Goal: Transaction & Acquisition: Register for event/course

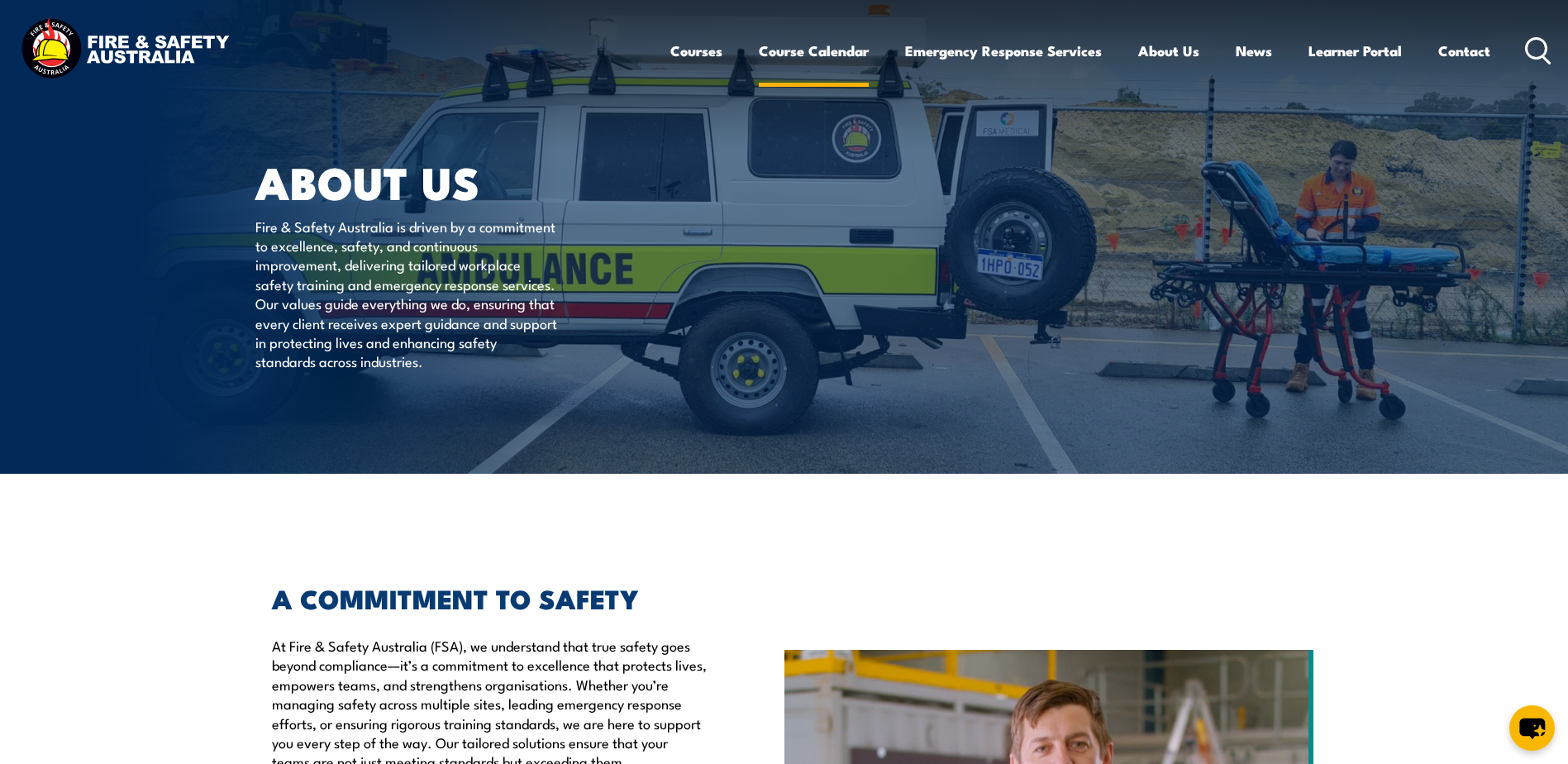
click at [806, 48] on link "Course Calendar" at bounding box center [814, 51] width 110 height 44
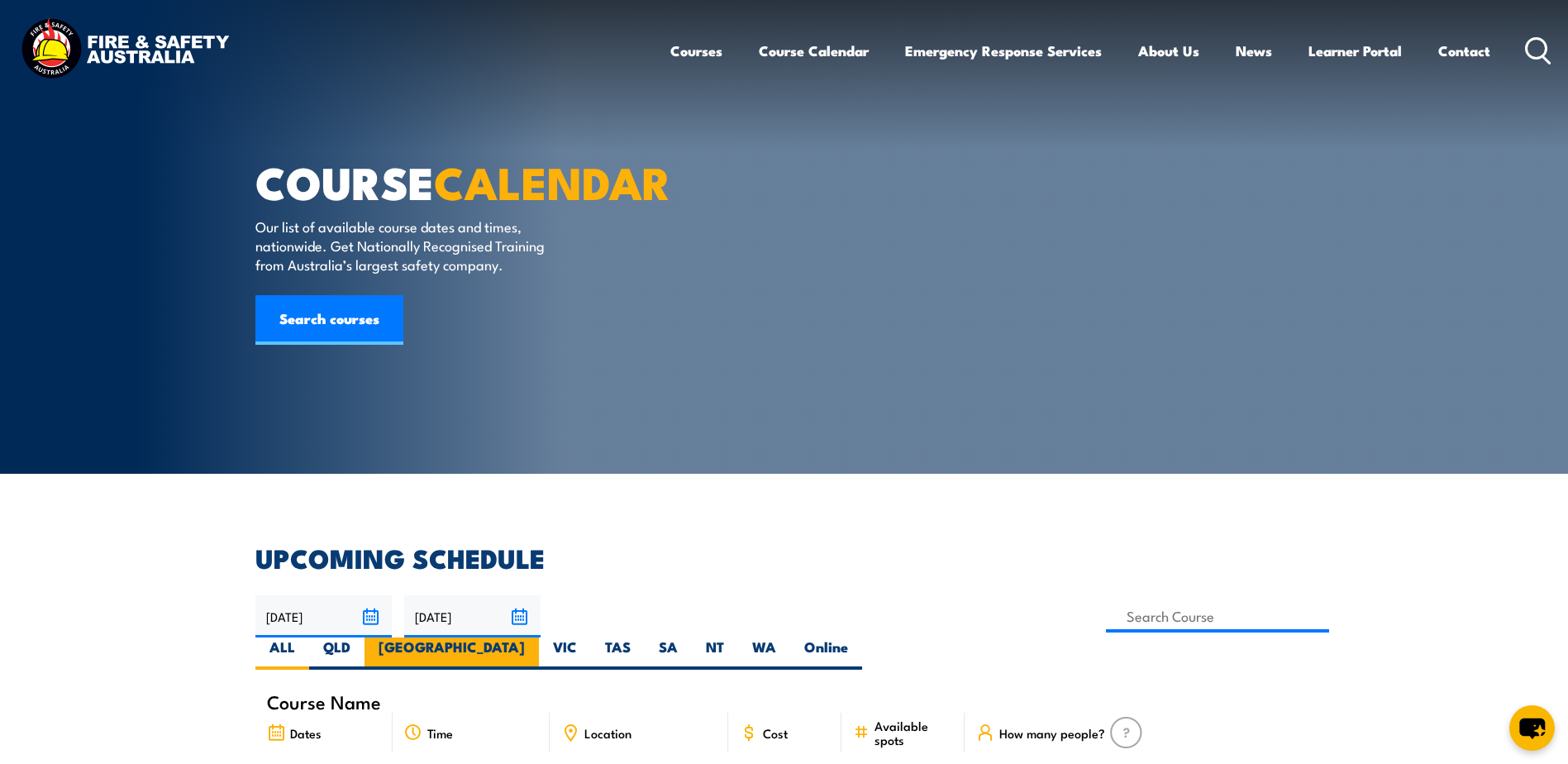
click at [539, 638] on label "[GEOGRAPHIC_DATA]" at bounding box center [451, 654] width 174 height 32
click at [536, 638] on input "[GEOGRAPHIC_DATA]" at bounding box center [530, 643] width 10 height 10
radio input "true"
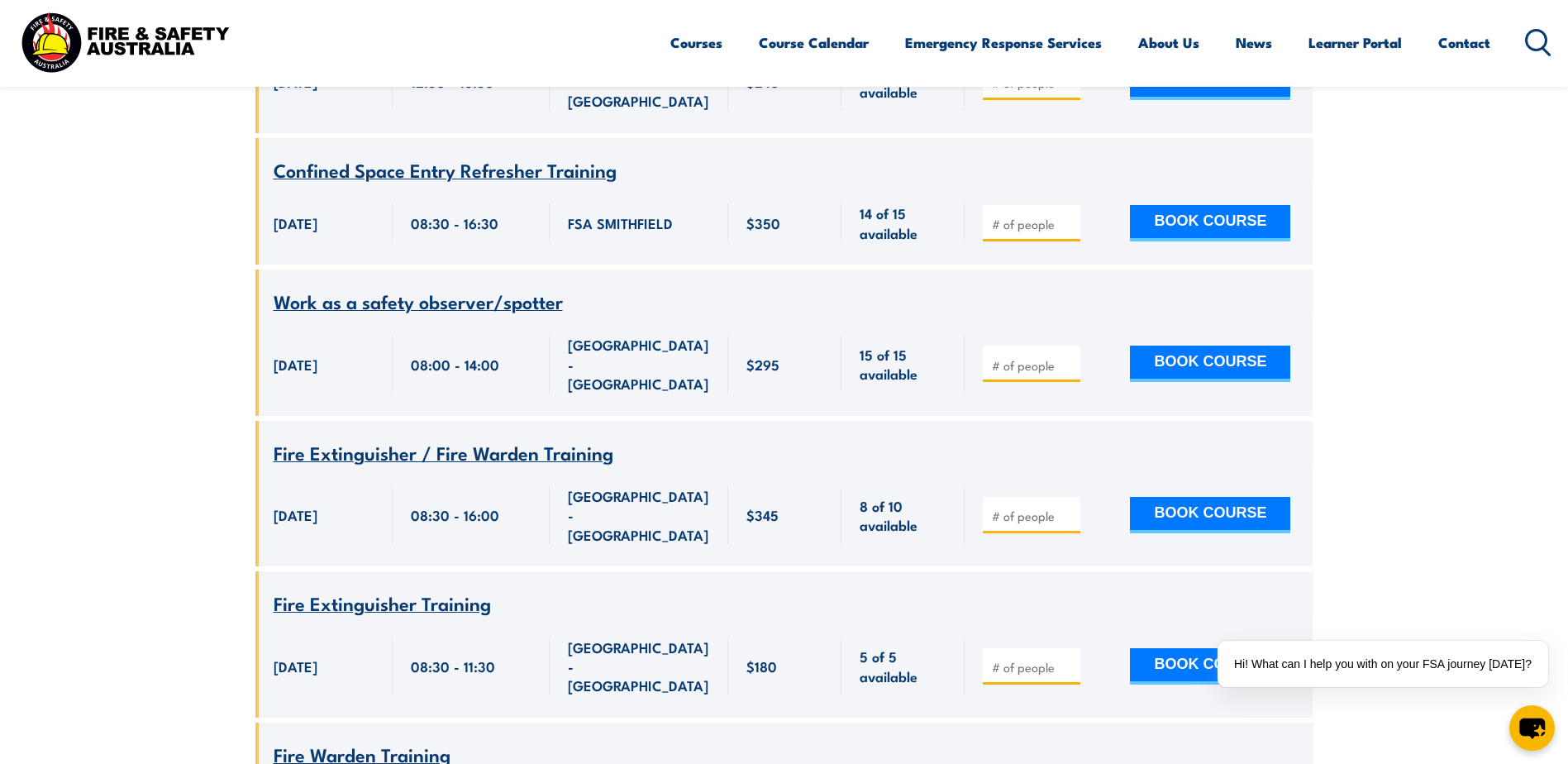
scroll to position [6501, 0]
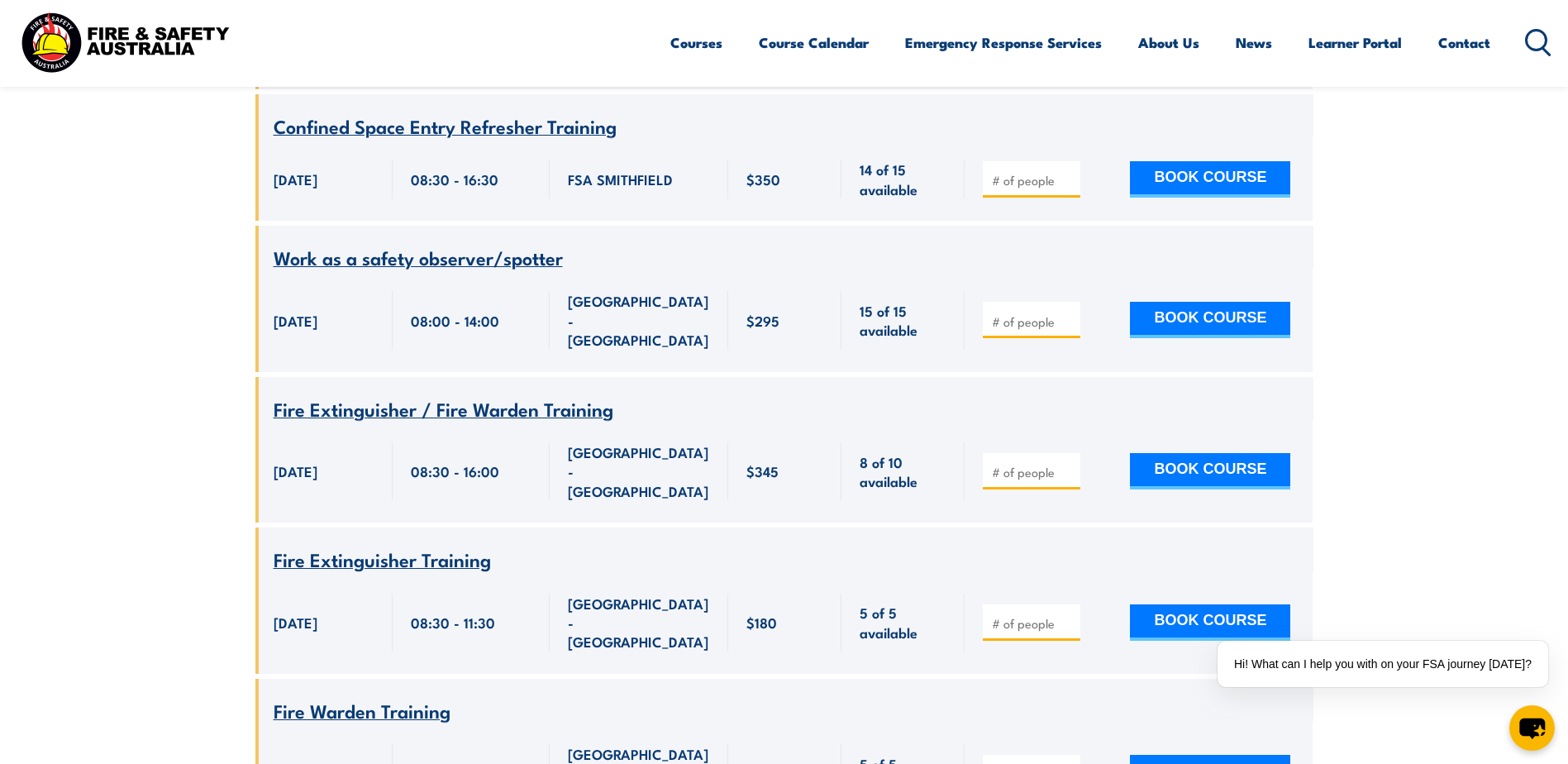
type input "1"
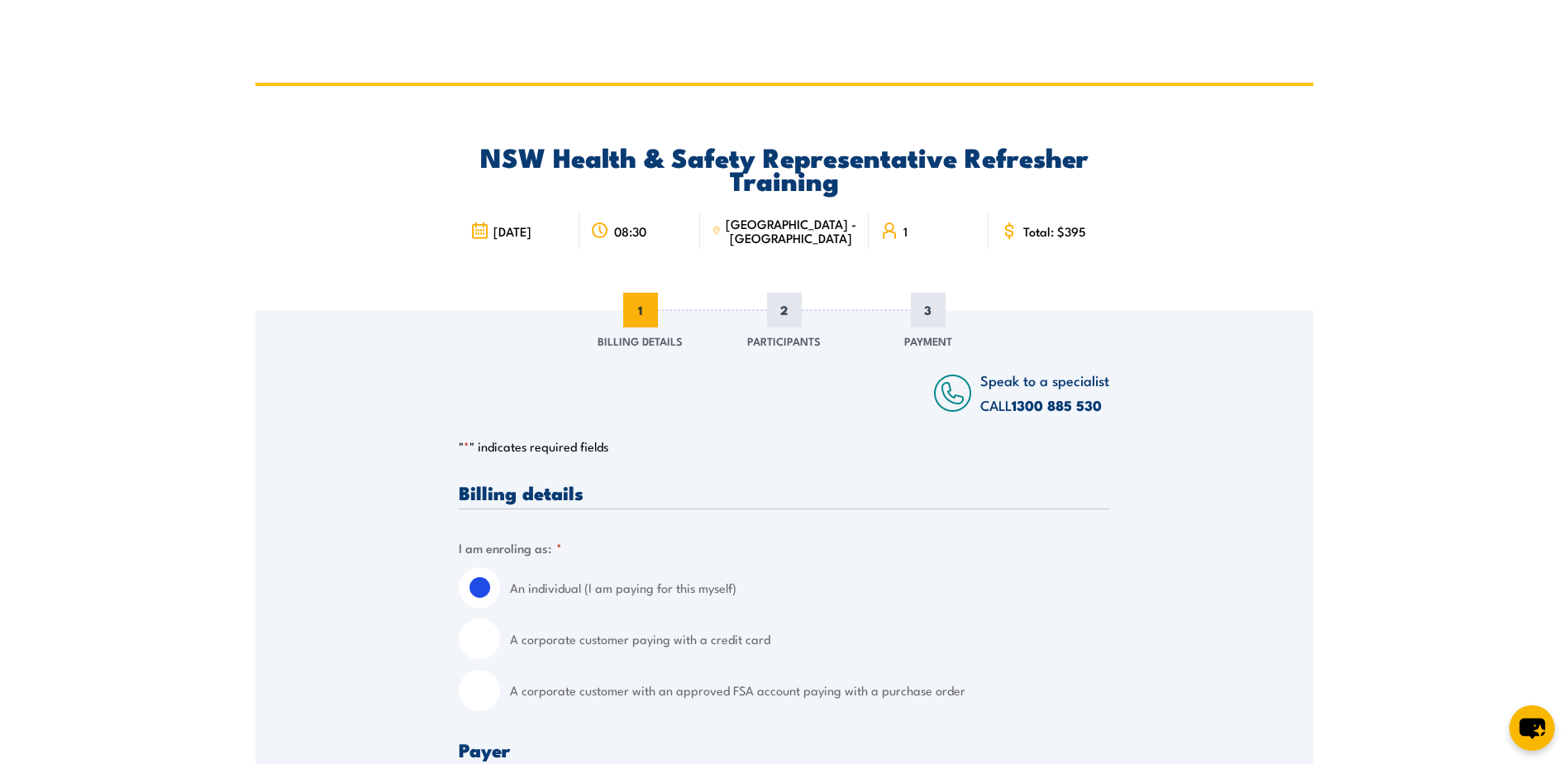
click at [483, 687] on input "A corporate customer with an approved FSA account paying with a purchase order" at bounding box center [480, 691] width 41 height 41
radio input "true"
click at [481, 693] on input "A corporate customer with an approved FSA account paying with a purchase order" at bounding box center [480, 691] width 41 height 41
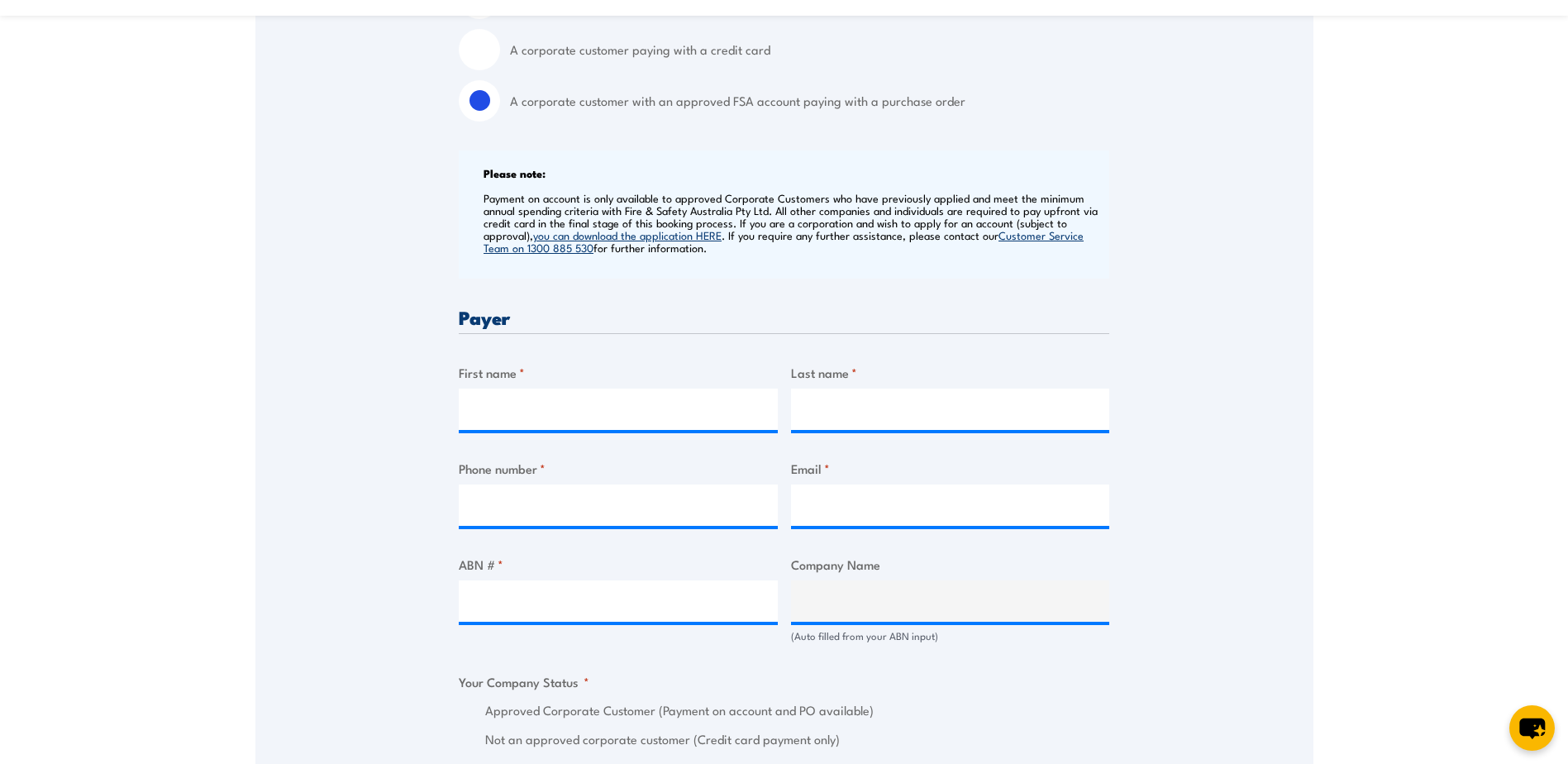
scroll to position [661, 0]
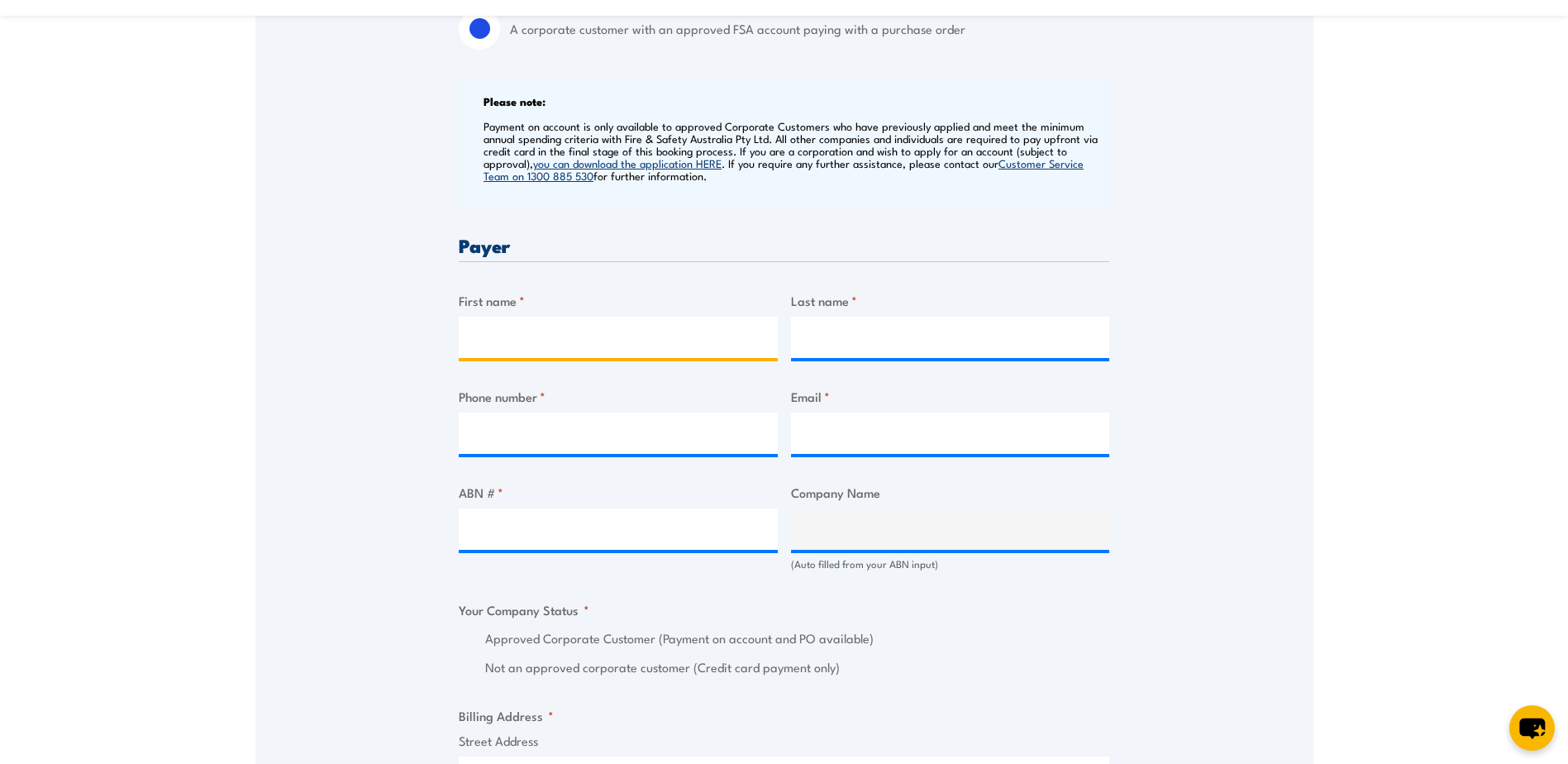
click at [492, 341] on input "First name *" at bounding box center [618, 338] width 319 height 41
type input "Leanne"
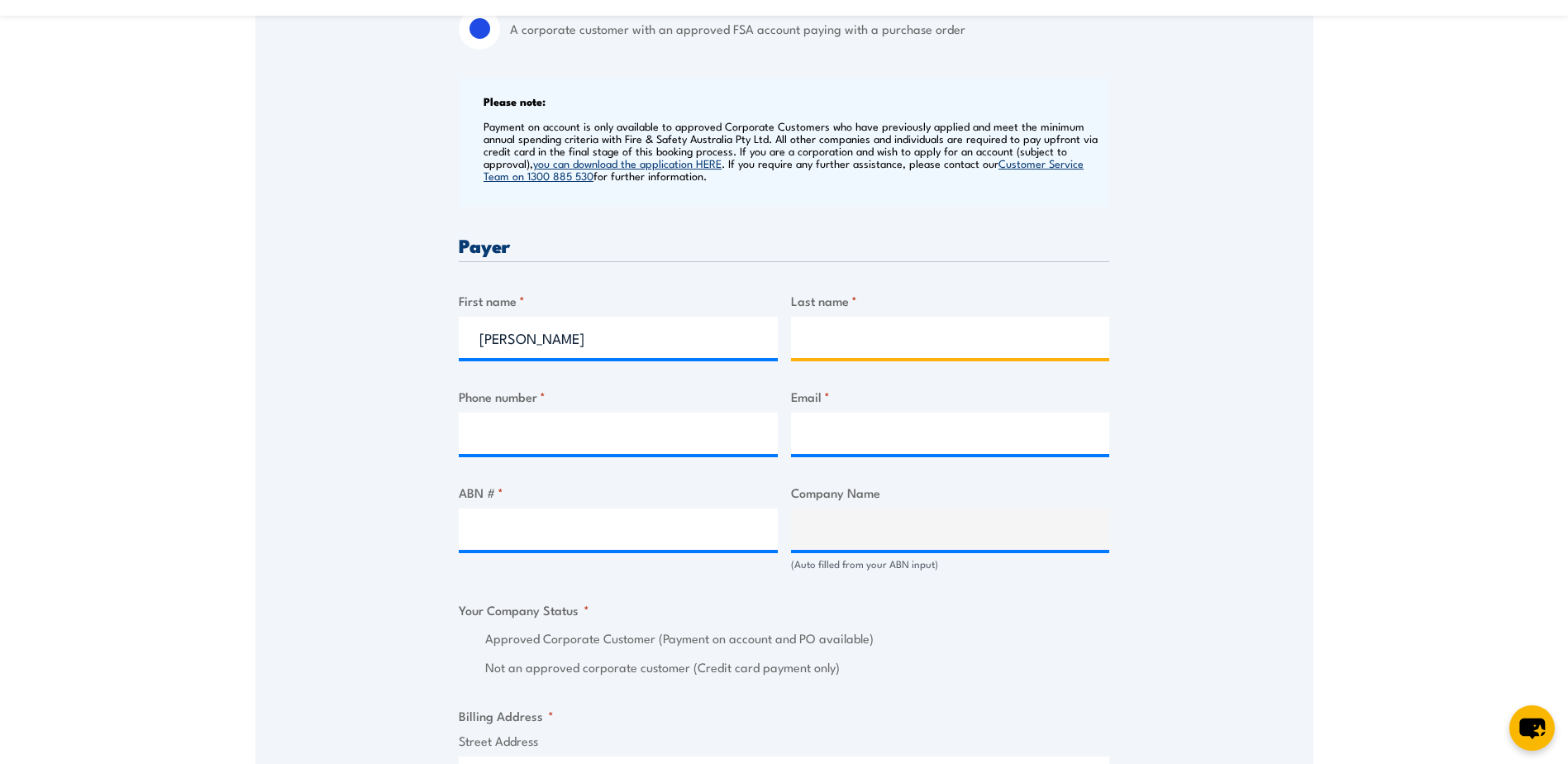
type input "Hayman"
type input "0468566947"
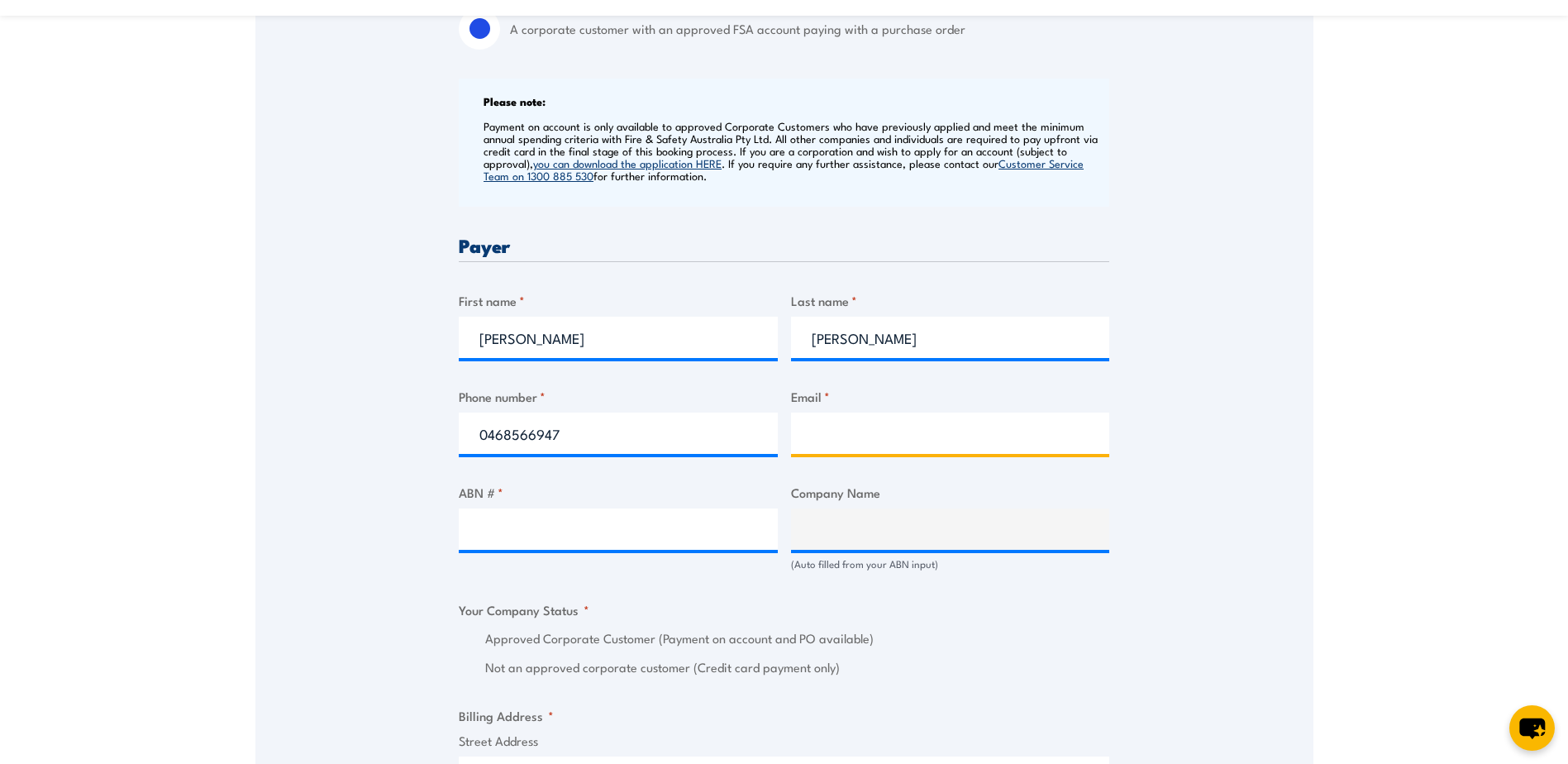
type input "leanne.hayman@dbschenker.com"
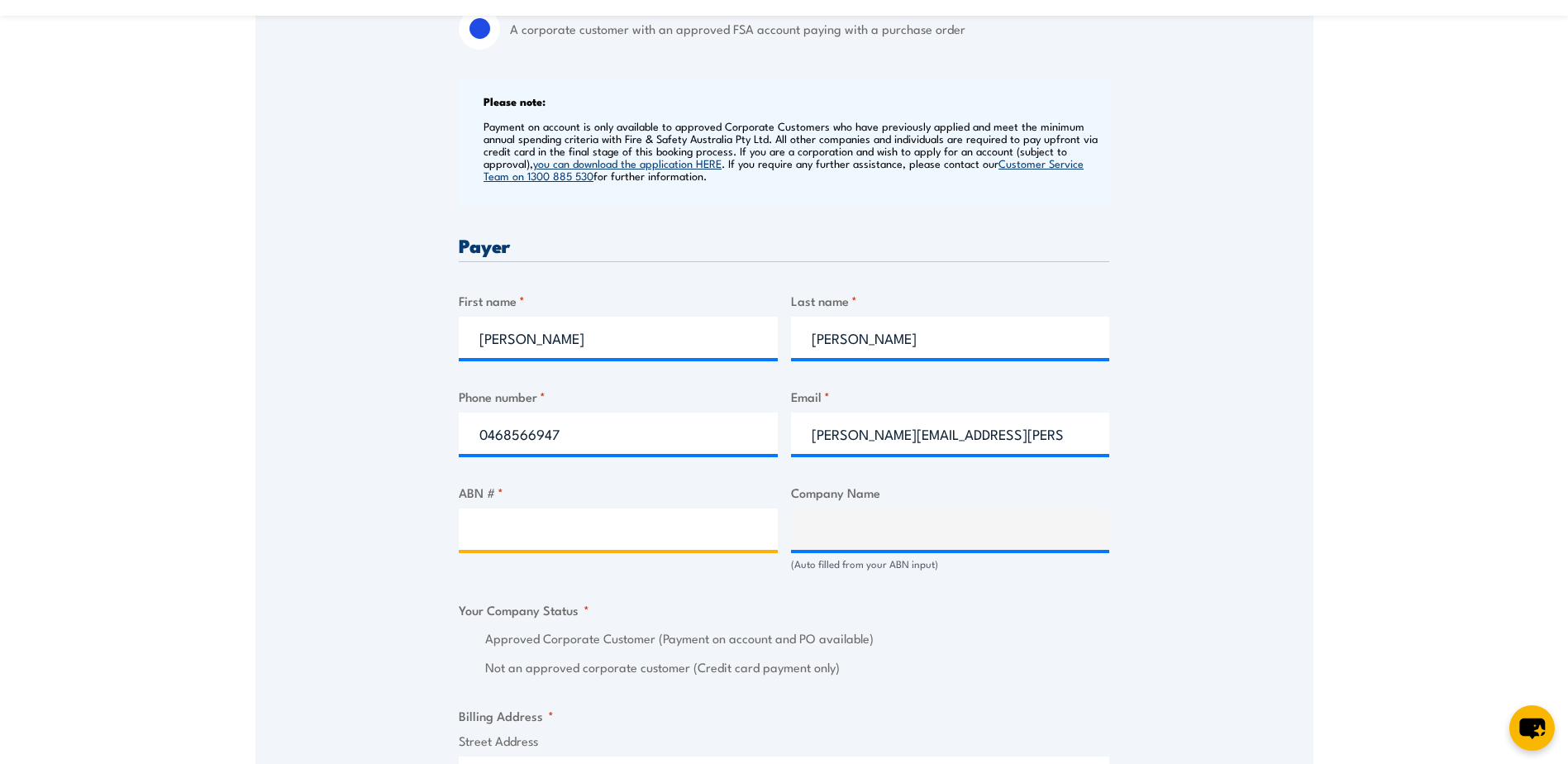
click at [499, 523] on input "ABN # *" at bounding box center [618, 530] width 319 height 41
type input "75 000 410 211"
type input "SCHENKER AUSTRALIA PTY LTD"
radio input "true"
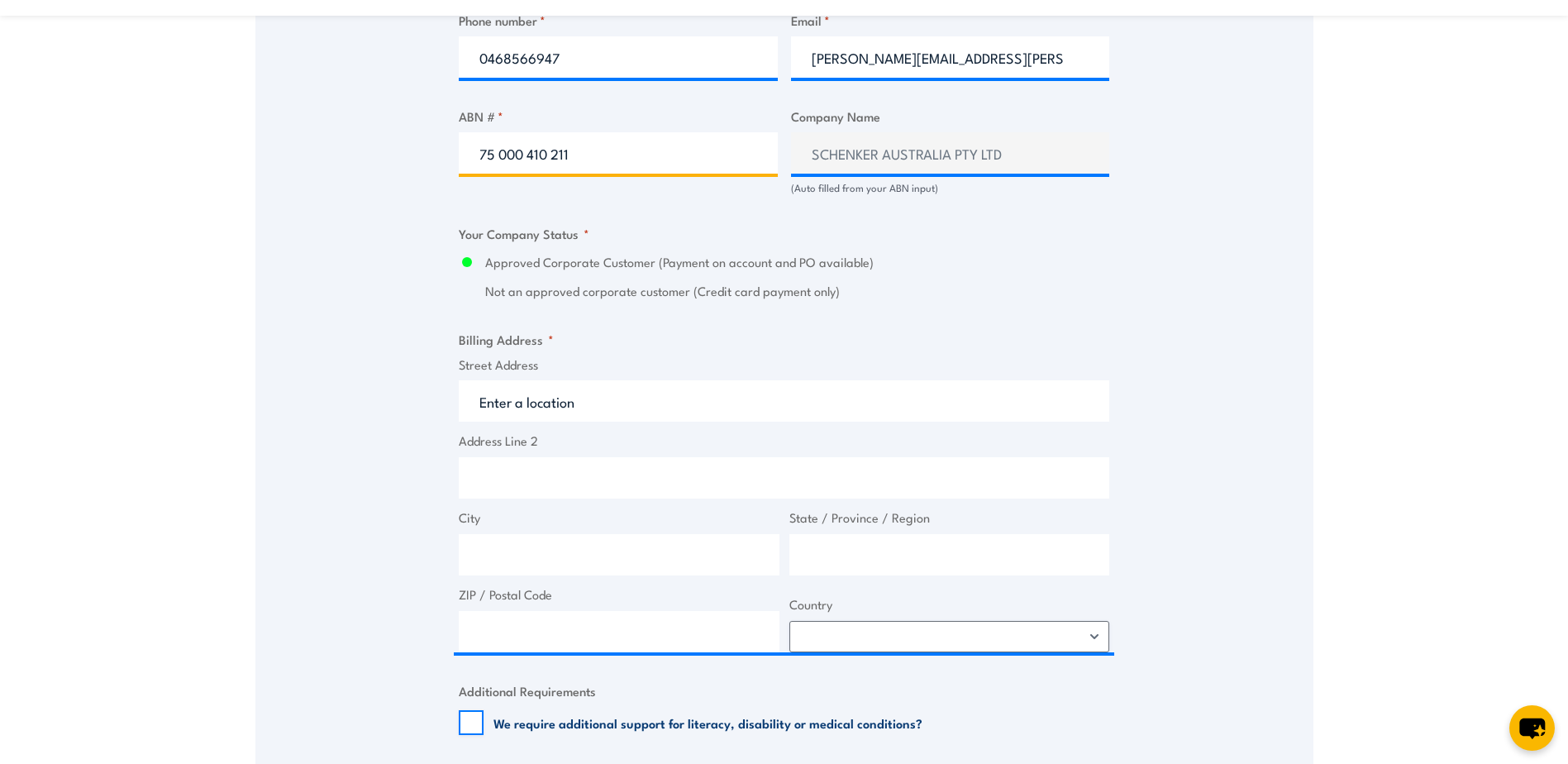
scroll to position [1075, 0]
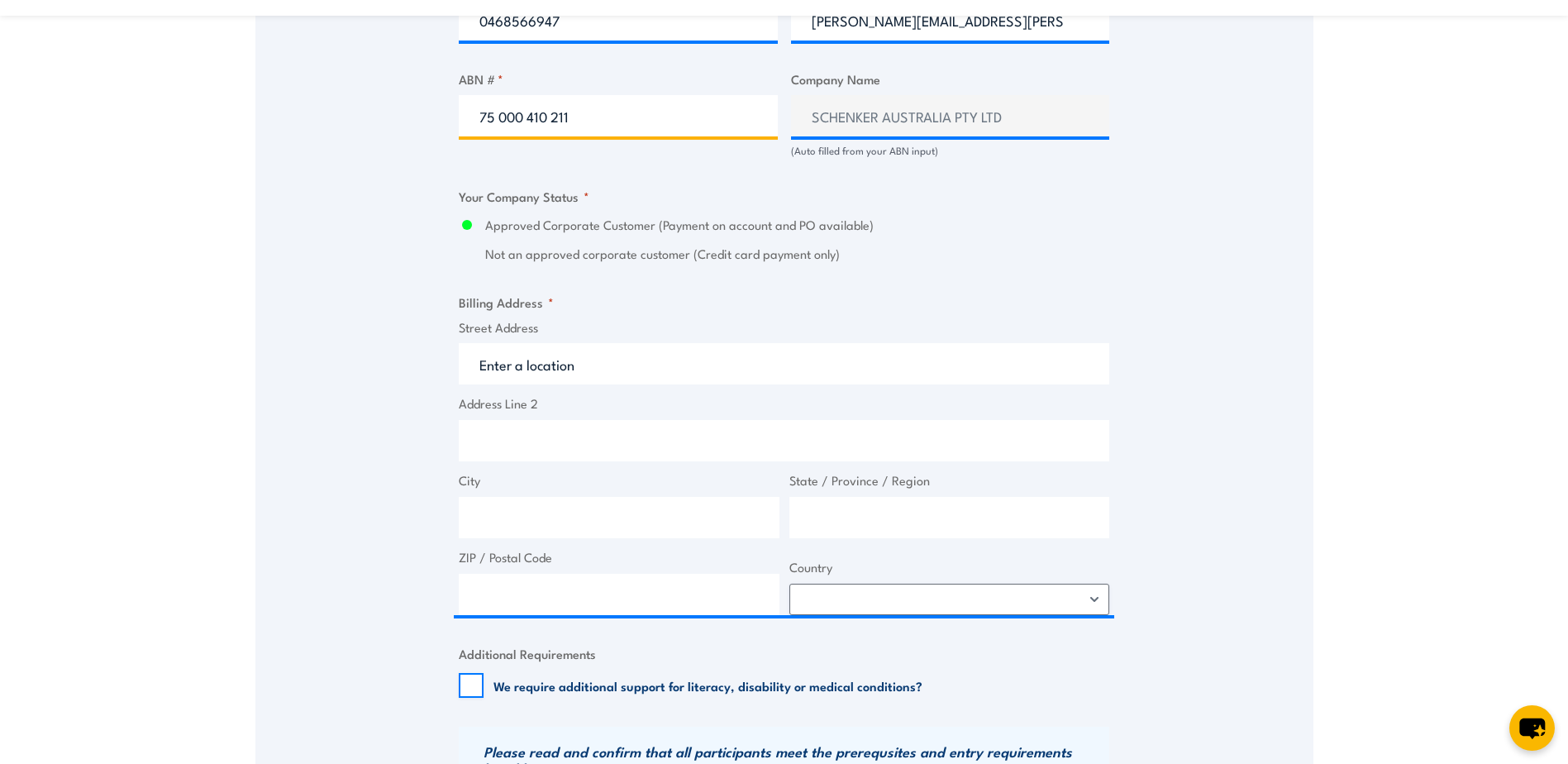
type input "75 000 410 211"
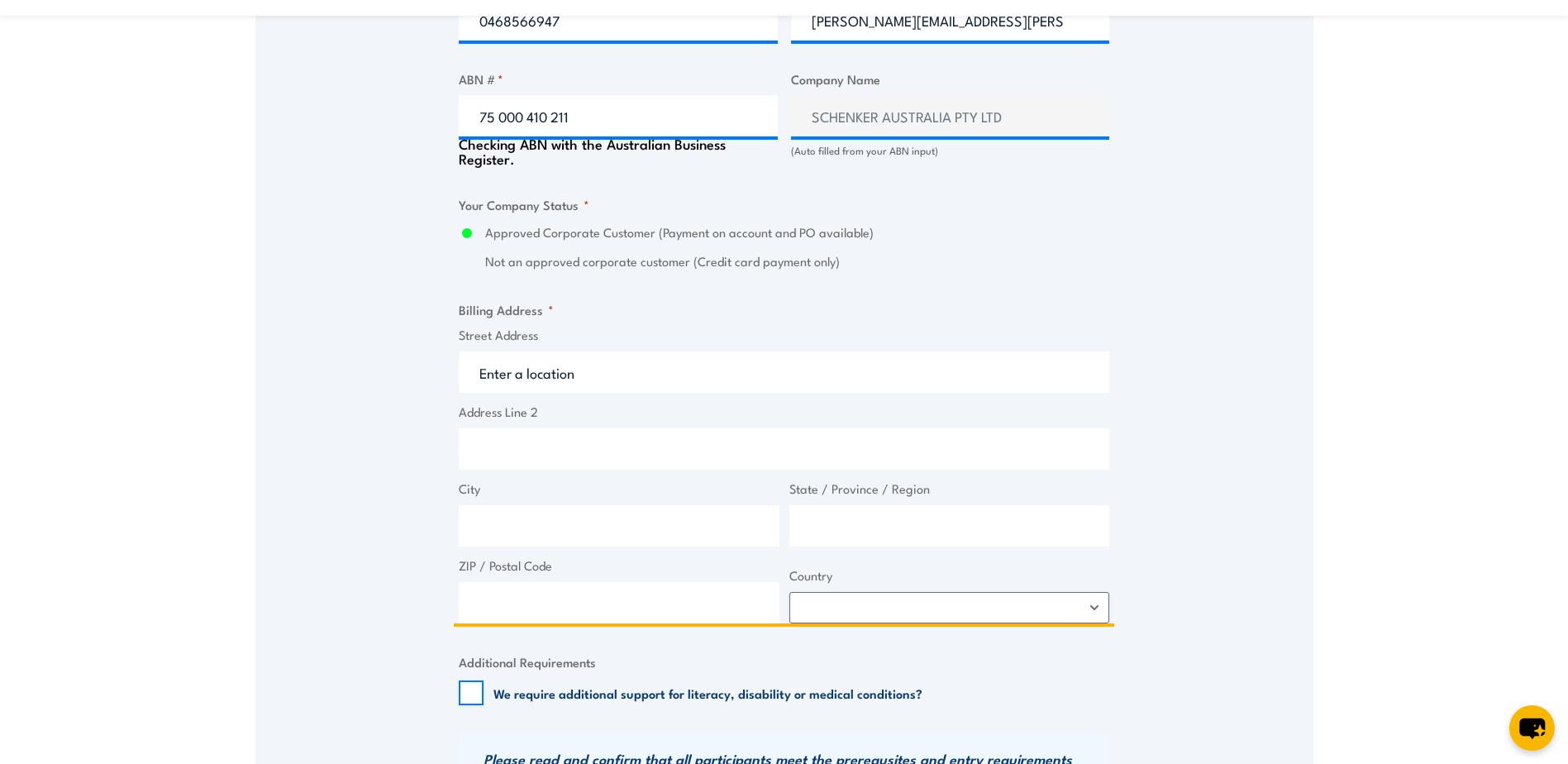
click at [488, 371] on input "Street Address" at bounding box center [784, 373] width 651 height 41
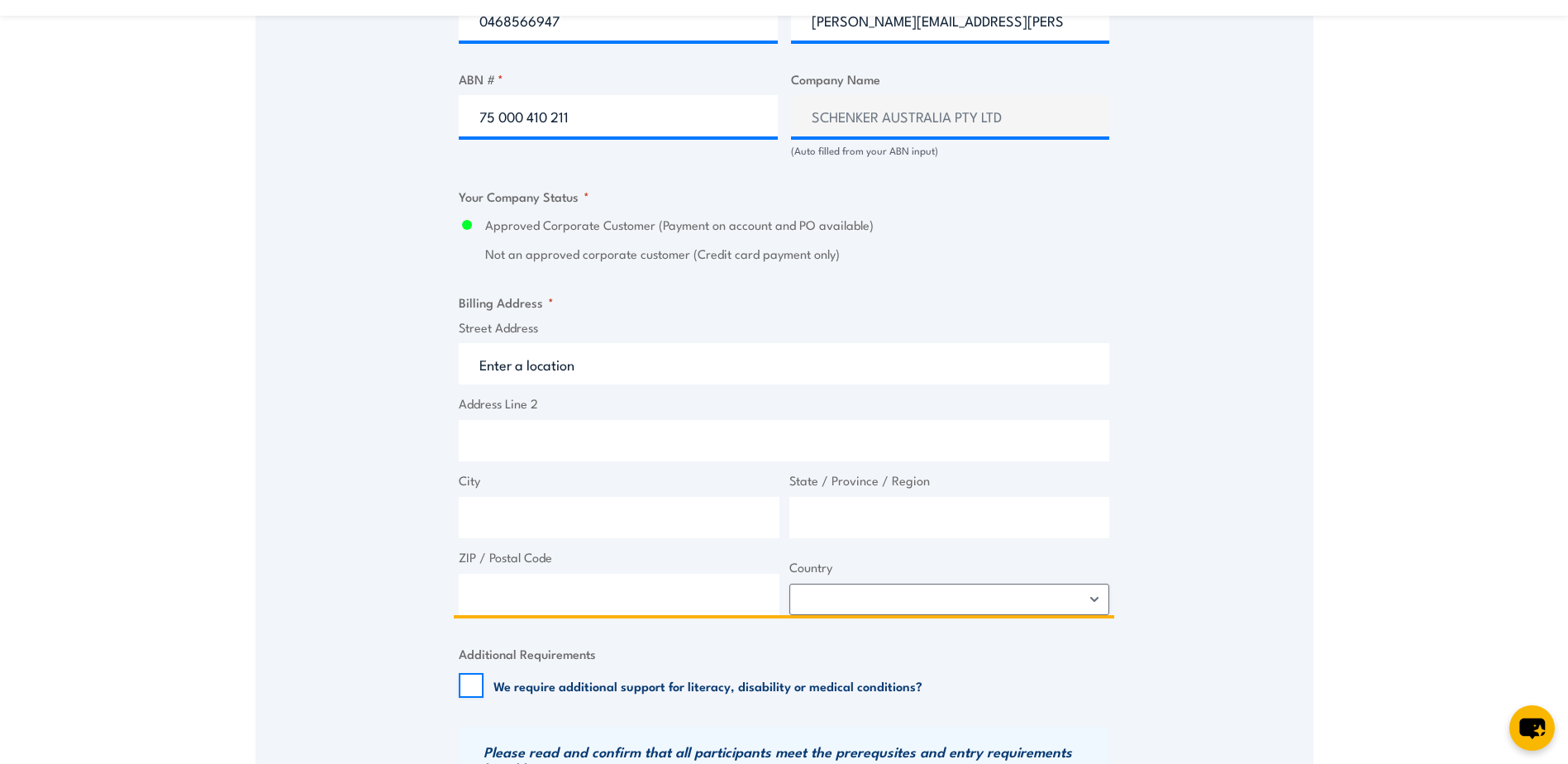
type input "8 Kangaroo Ave"
type input "Eastern Creek"
type input "[GEOGRAPHIC_DATA]"
type input "2766"
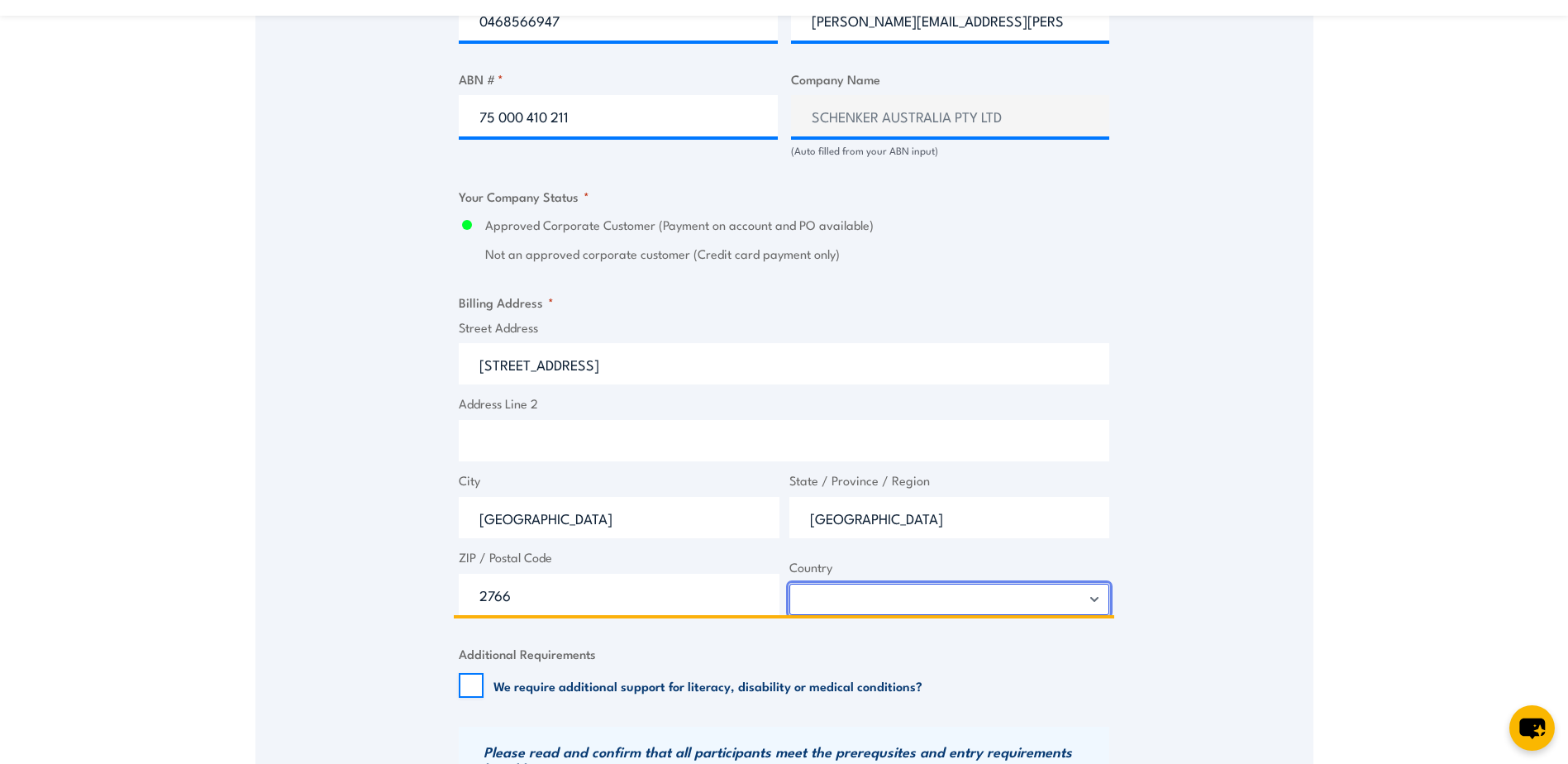
select select "Australia"
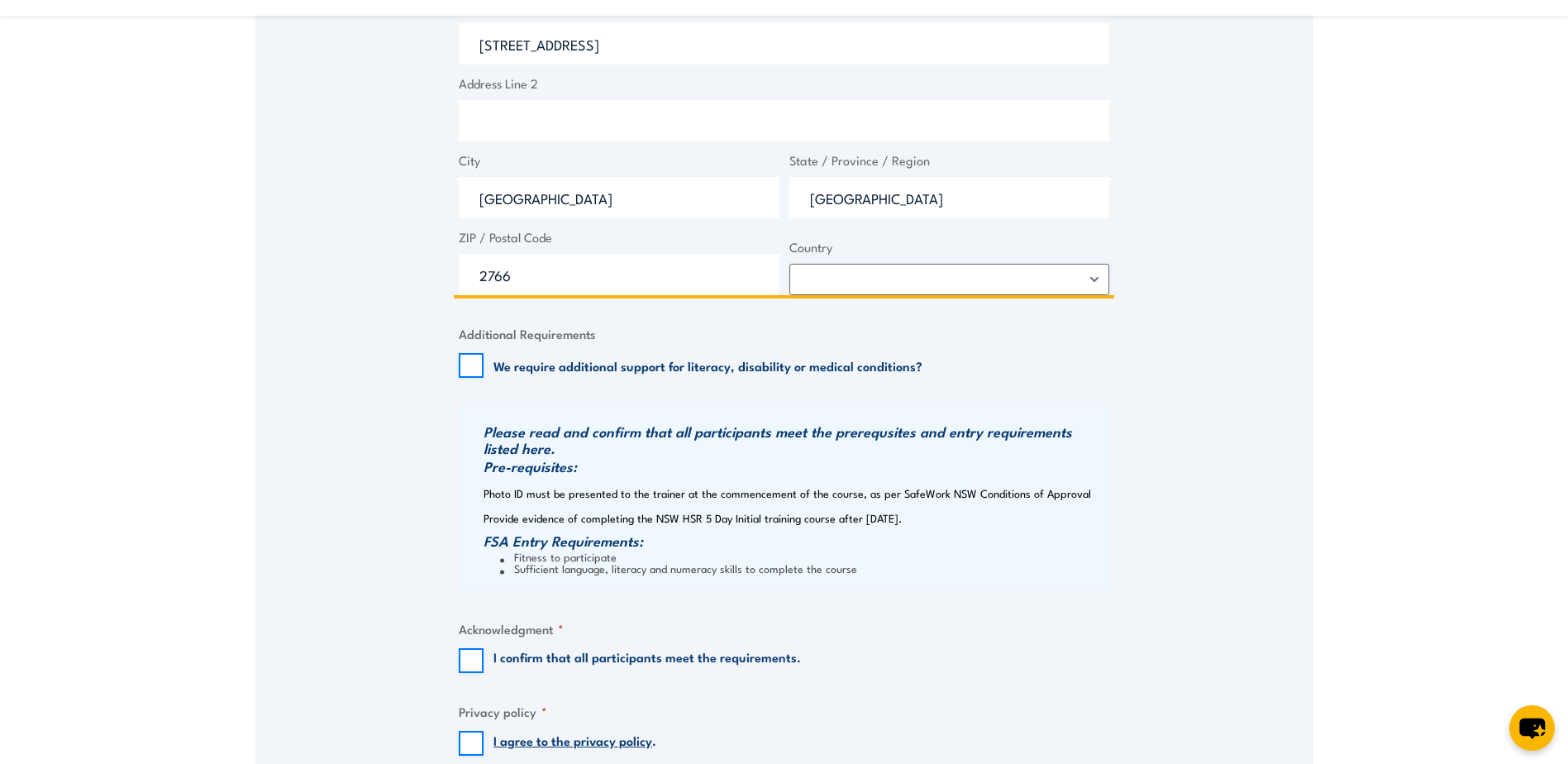
scroll to position [1406, 0]
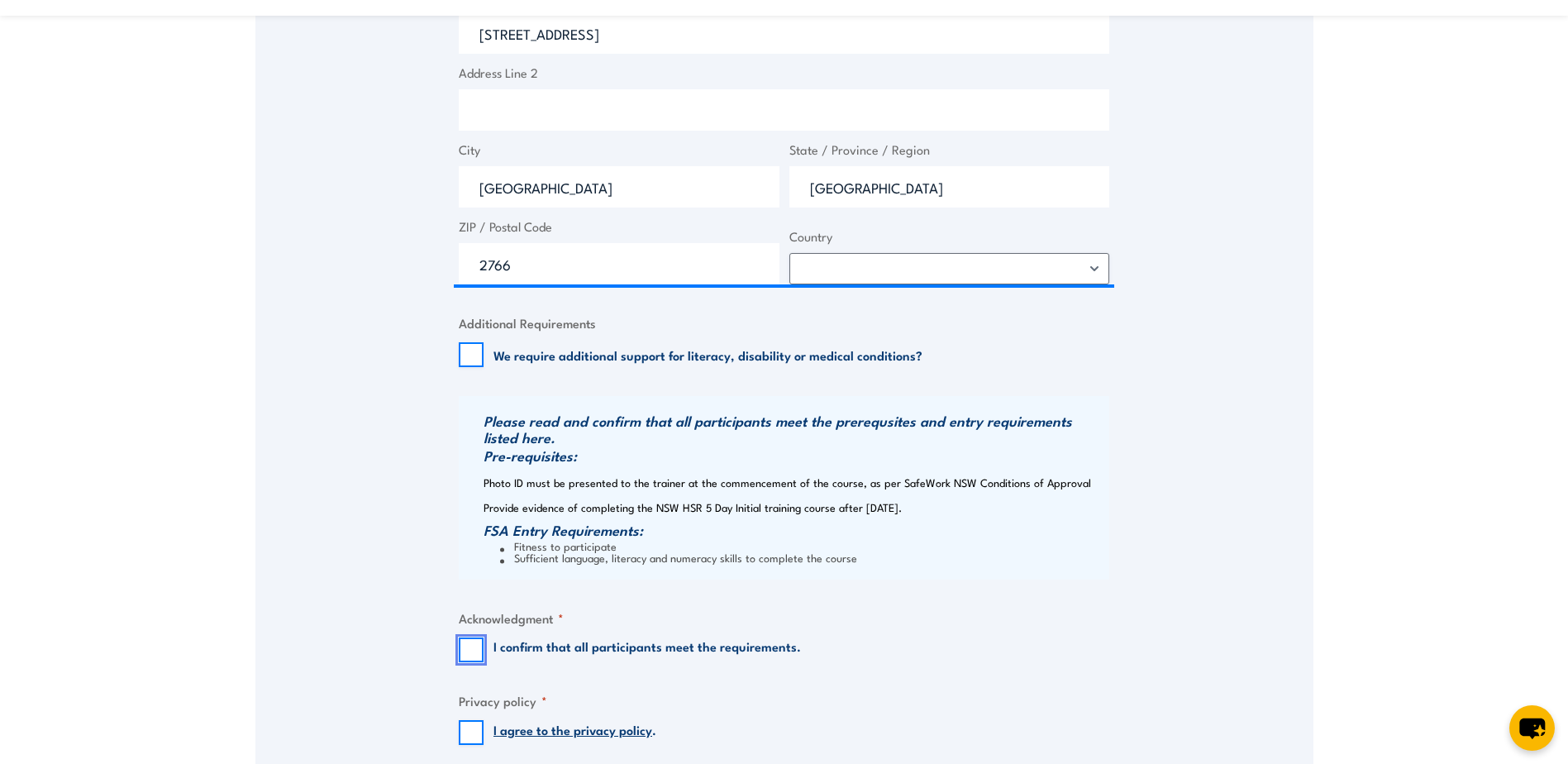
click at [463, 648] on input "I confirm that all participants meet the requirements." at bounding box center [471, 650] width 24 height 24
checkbox input "true"
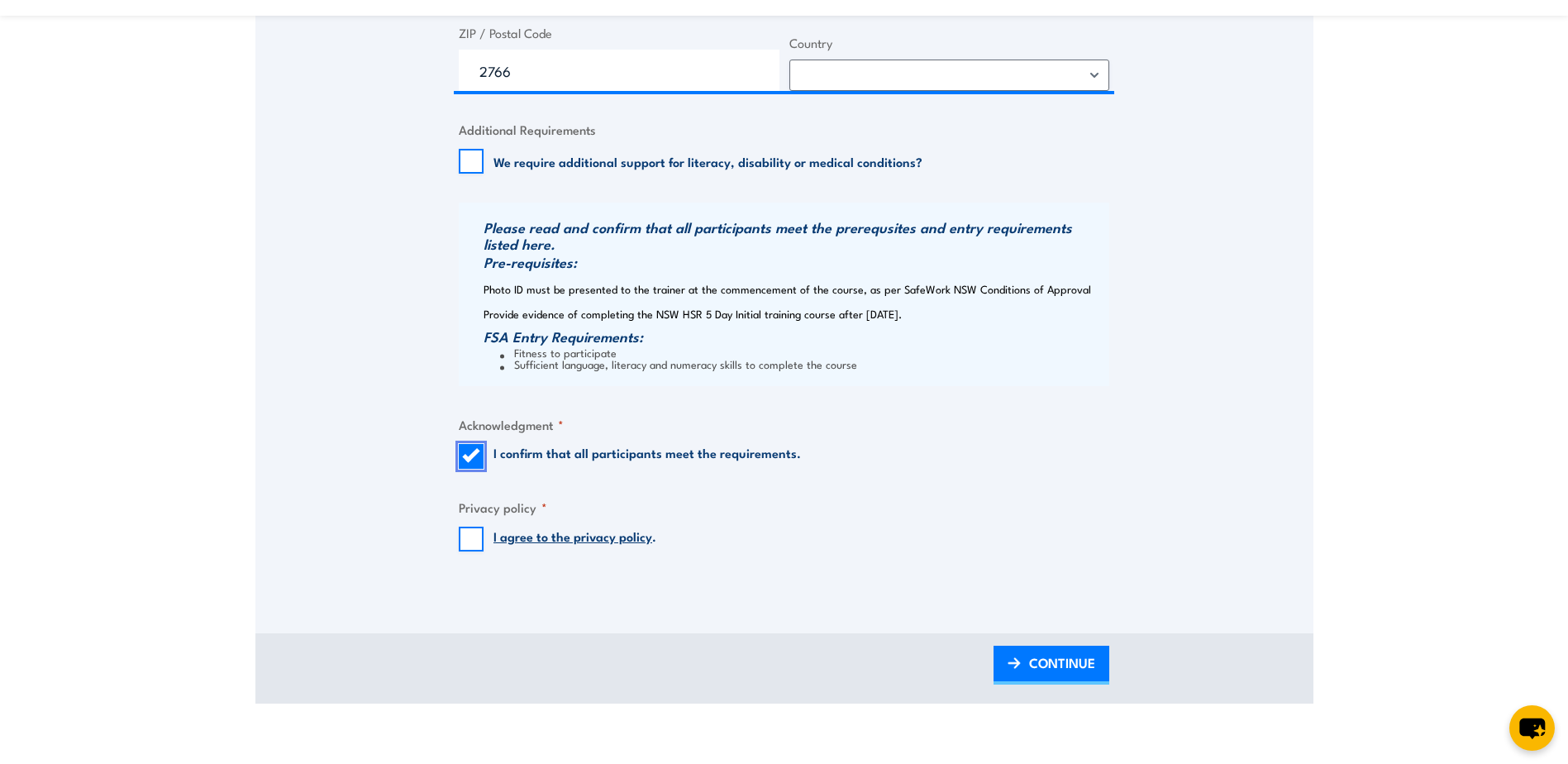
scroll to position [1737, 0]
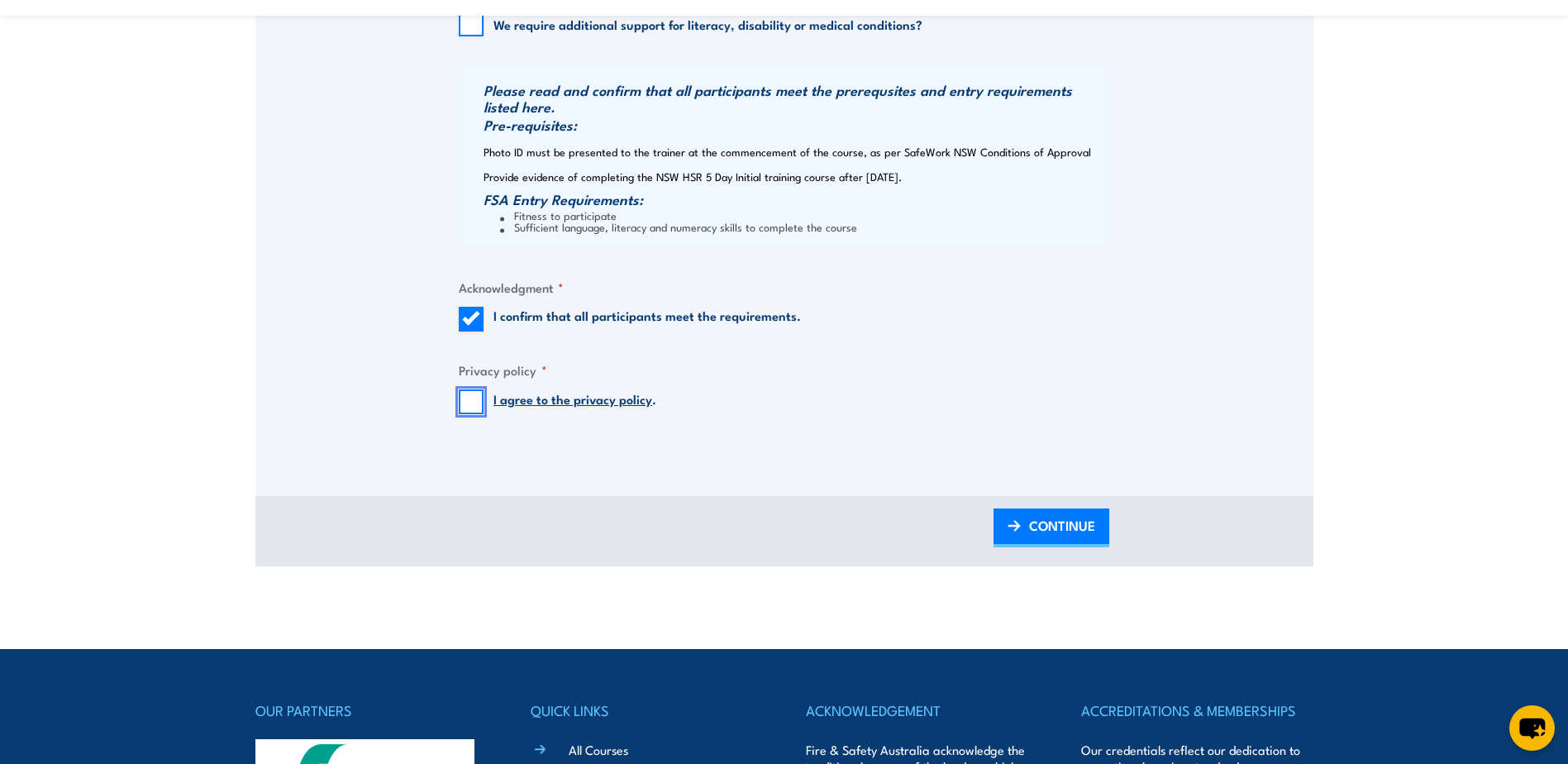
click at [478, 405] on input "I agree to the privacy policy ." at bounding box center [471, 402] width 24 height 24
checkbox input "true"
click at [1067, 541] on span "CONTINUE" at bounding box center [1062, 525] width 66 height 44
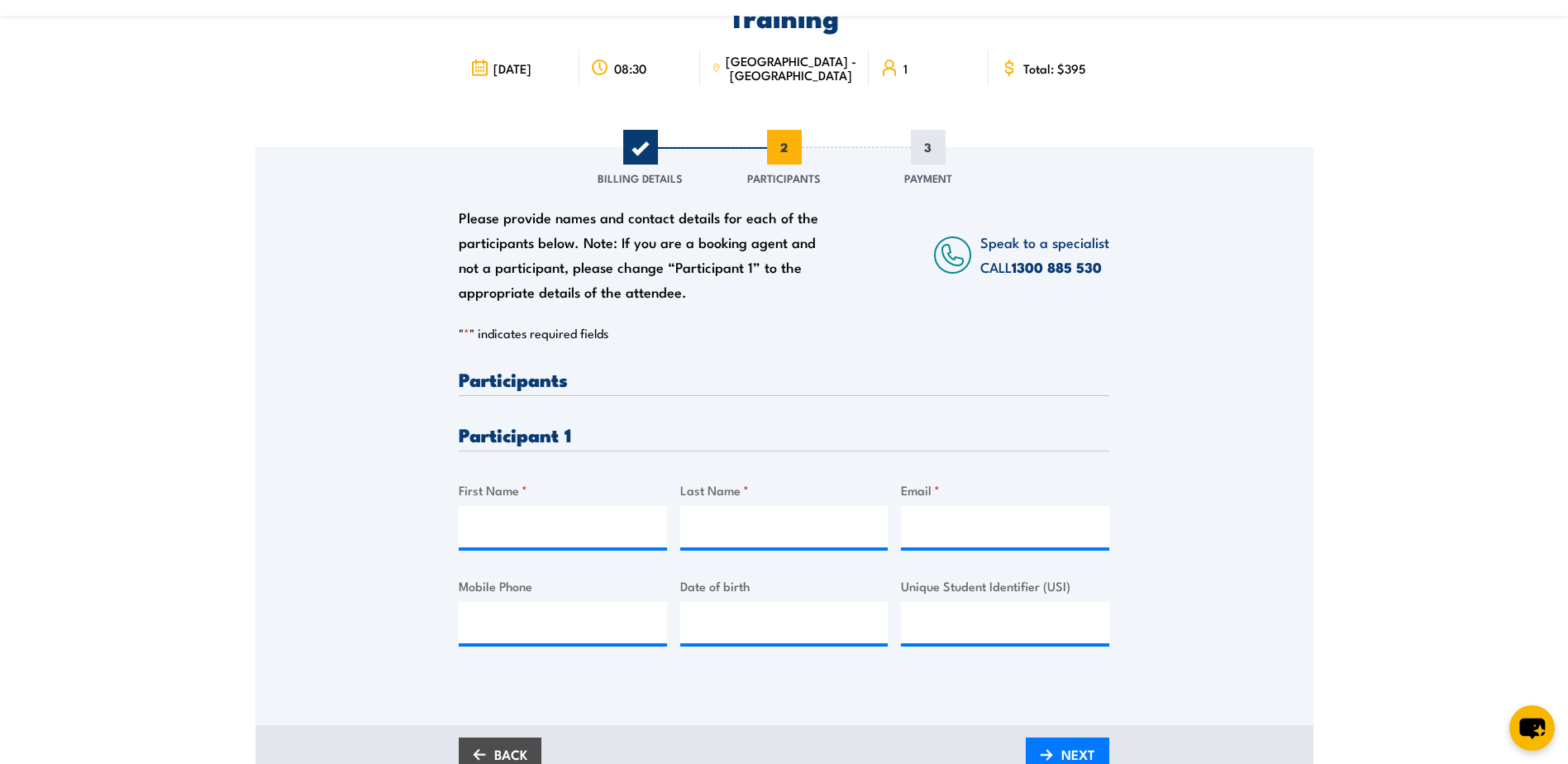
scroll to position [166, 0]
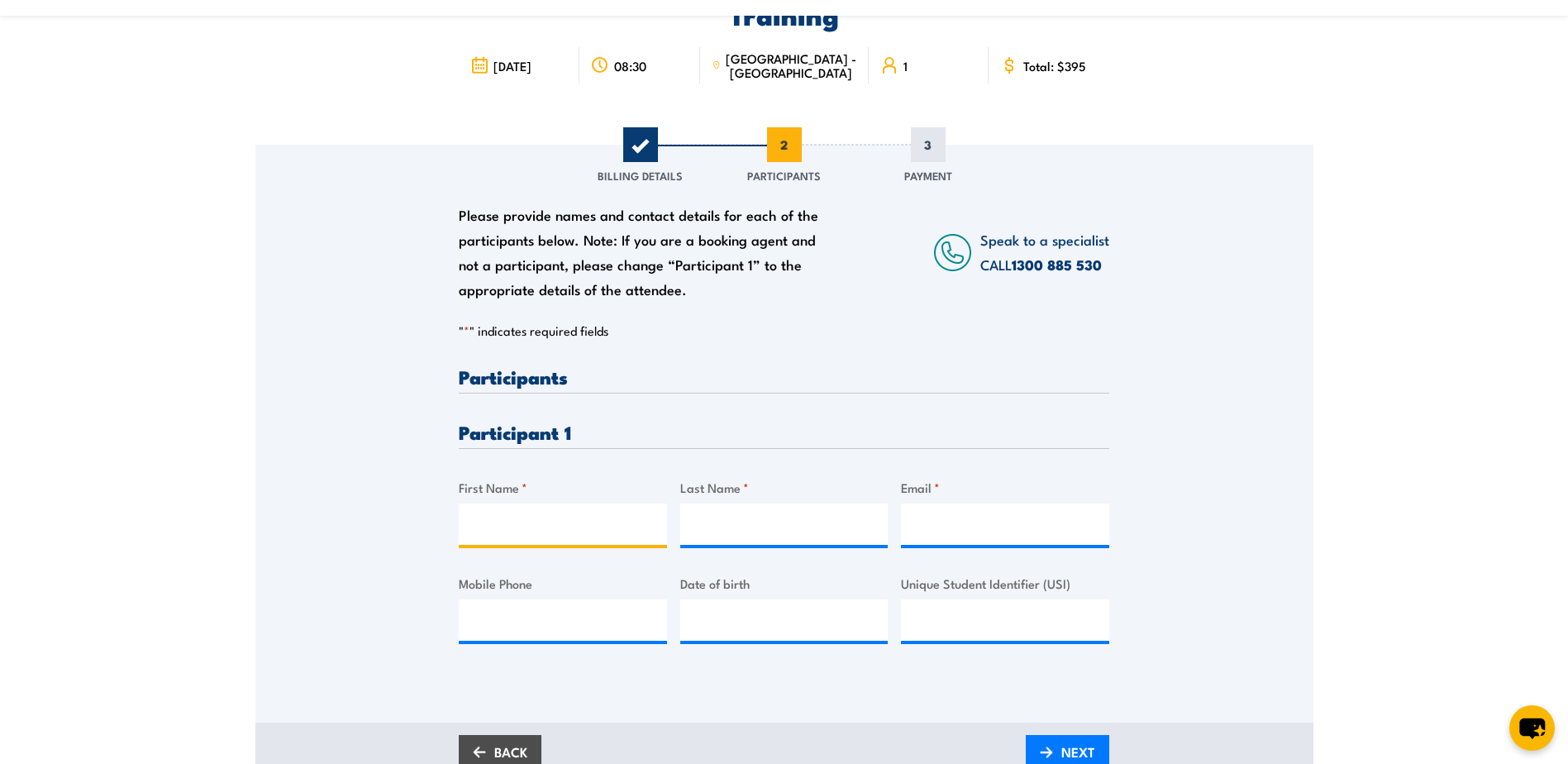
click at [478, 520] on input "First Name *" at bounding box center [563, 524] width 209 height 41
type input "Jonathan"
type input "Stankowski"
type input "jonathan.stankowski@dbschenker.com"
type input "0405423040"
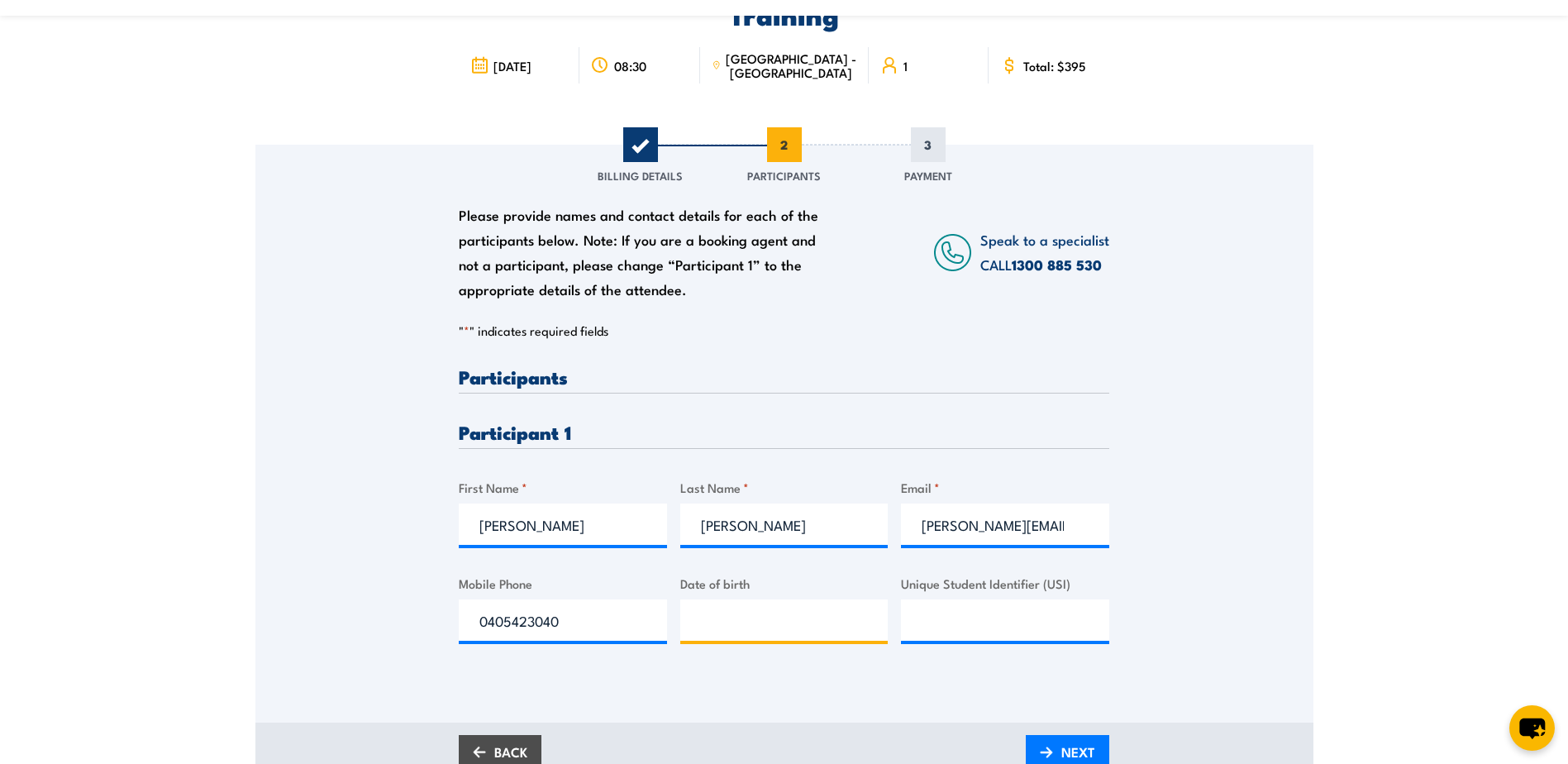
type input "__/__/____"
click at [708, 621] on input "__/__/____" at bounding box center [784, 620] width 209 height 41
click at [706, 621] on input "__/__/____" at bounding box center [784, 620] width 209 height 41
type input "12/08/1996"
click at [919, 617] on input "Unique Student Identifier (USI)" at bounding box center [1006, 620] width 209 height 41
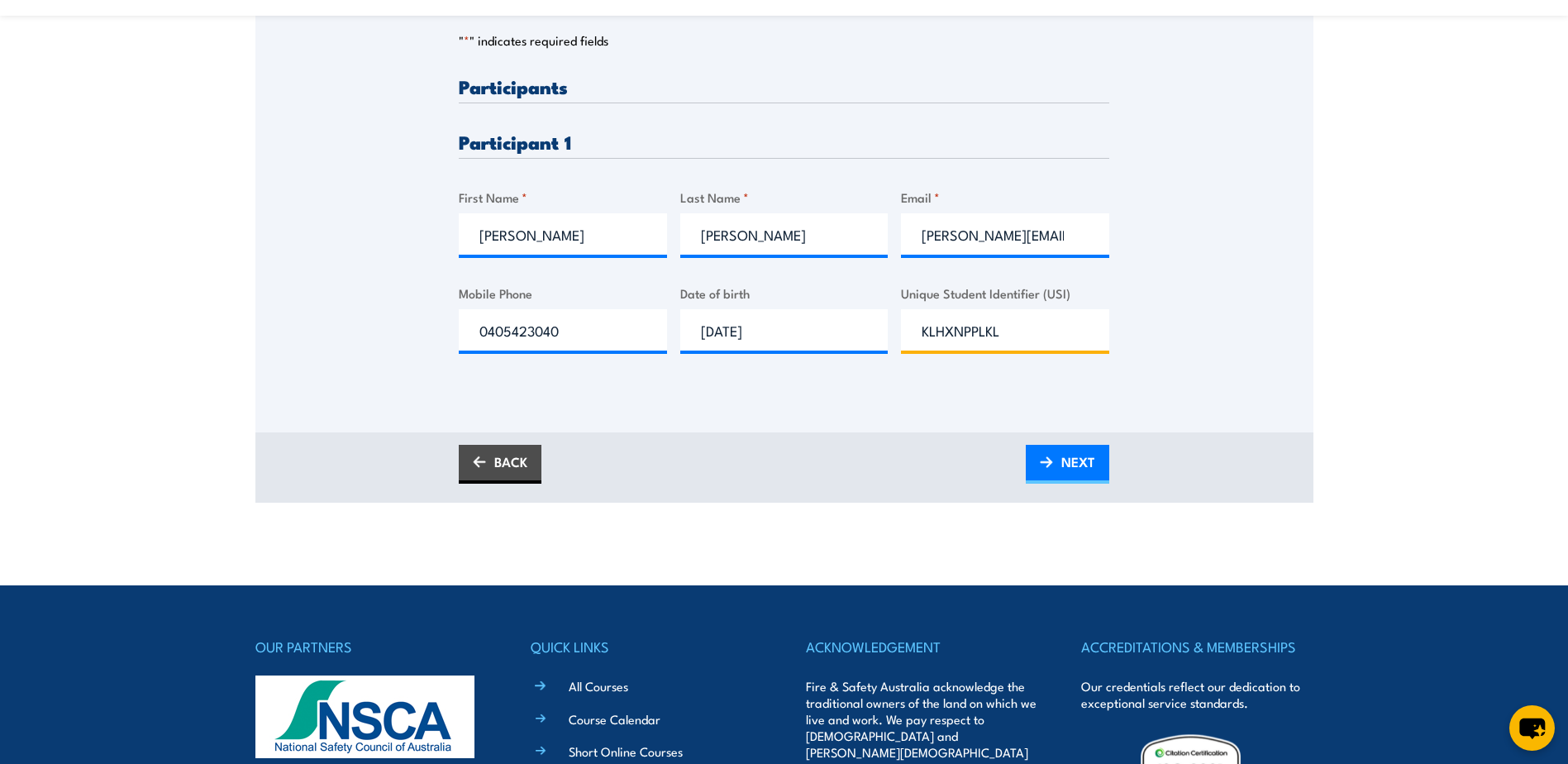
scroll to position [496, 0]
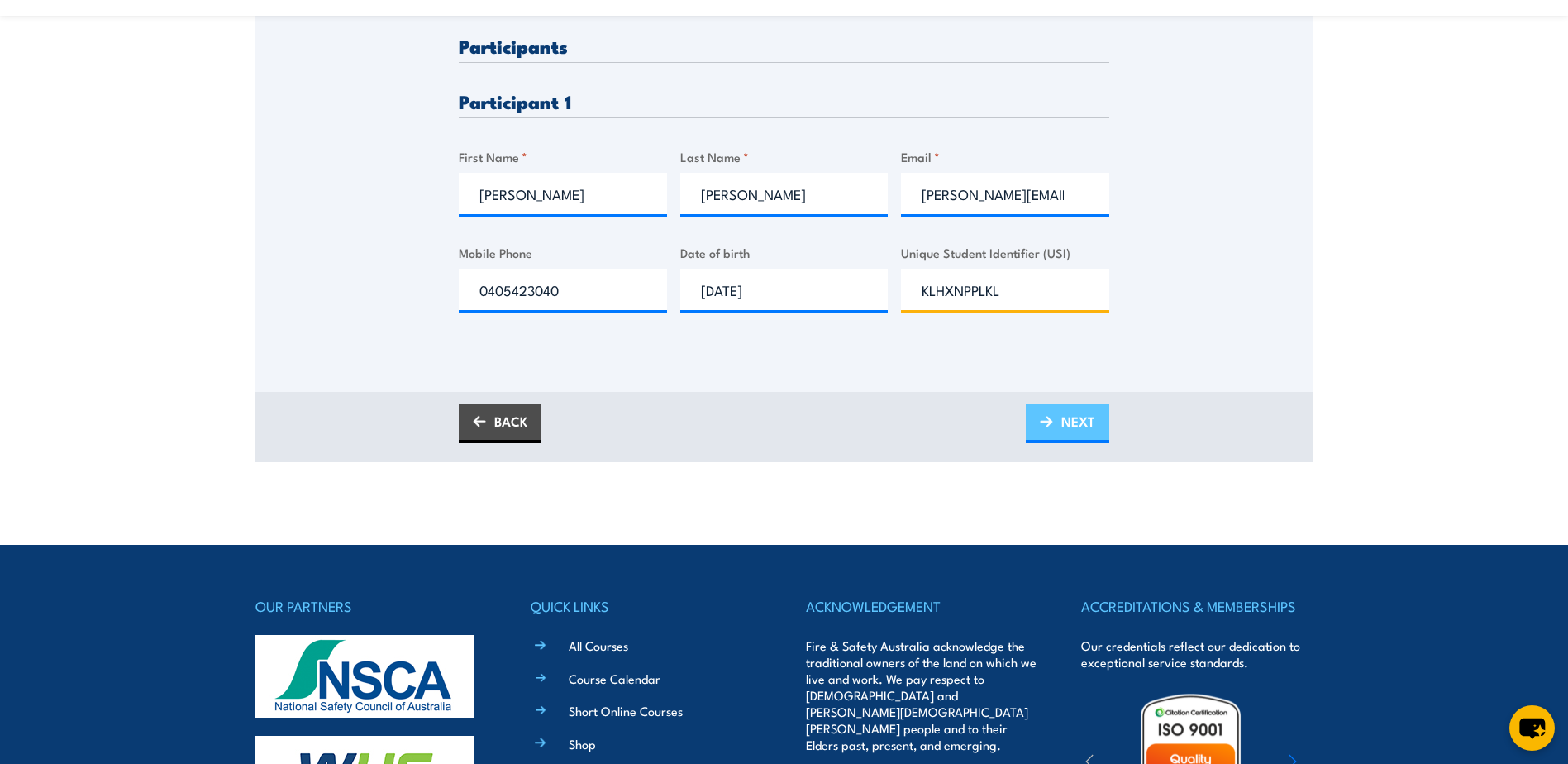
type input "KLHXNPPLKL"
click at [1064, 415] on span "NEXT" at bounding box center [1079, 422] width 34 height 44
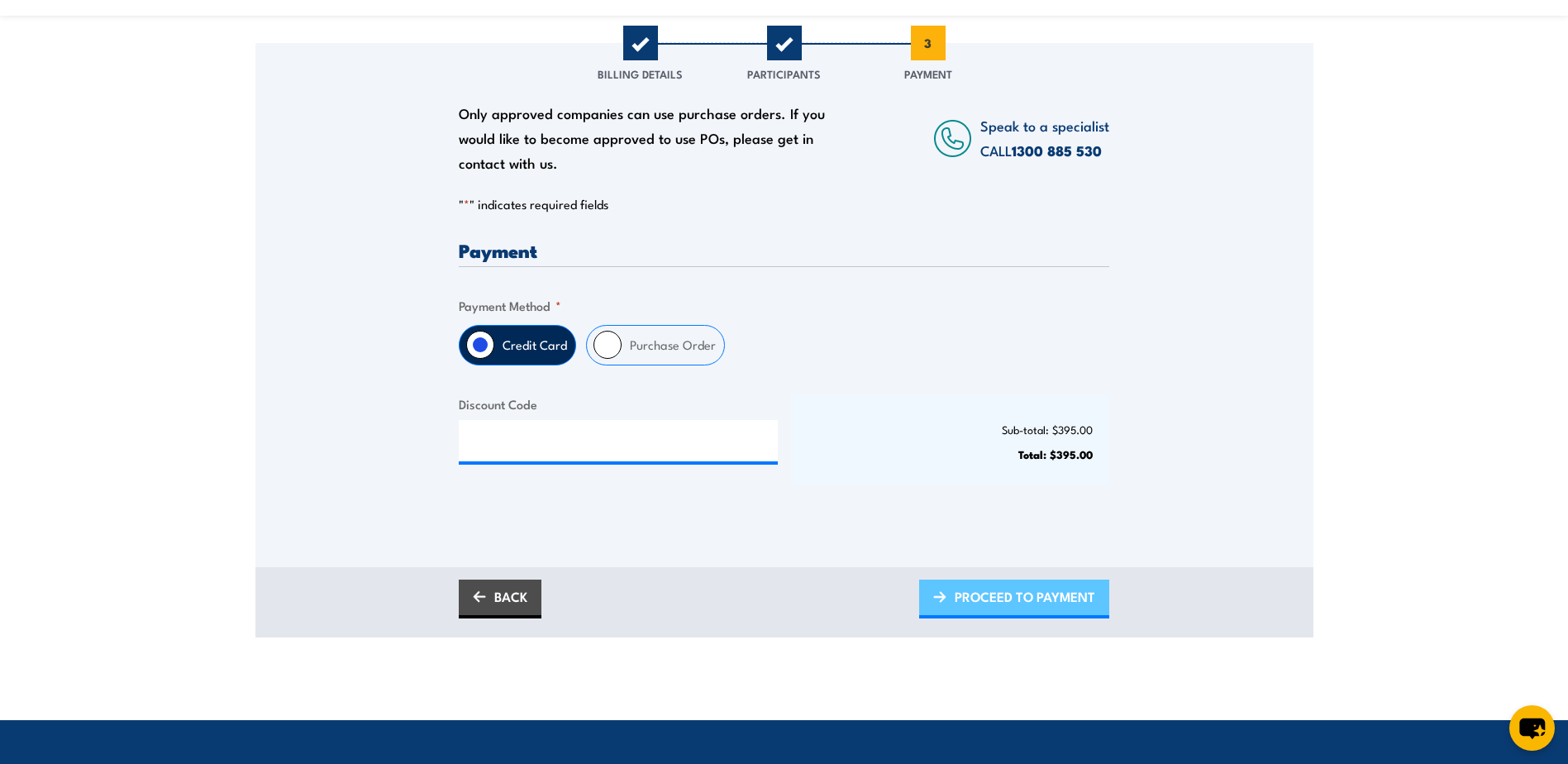
scroll to position [0, 0]
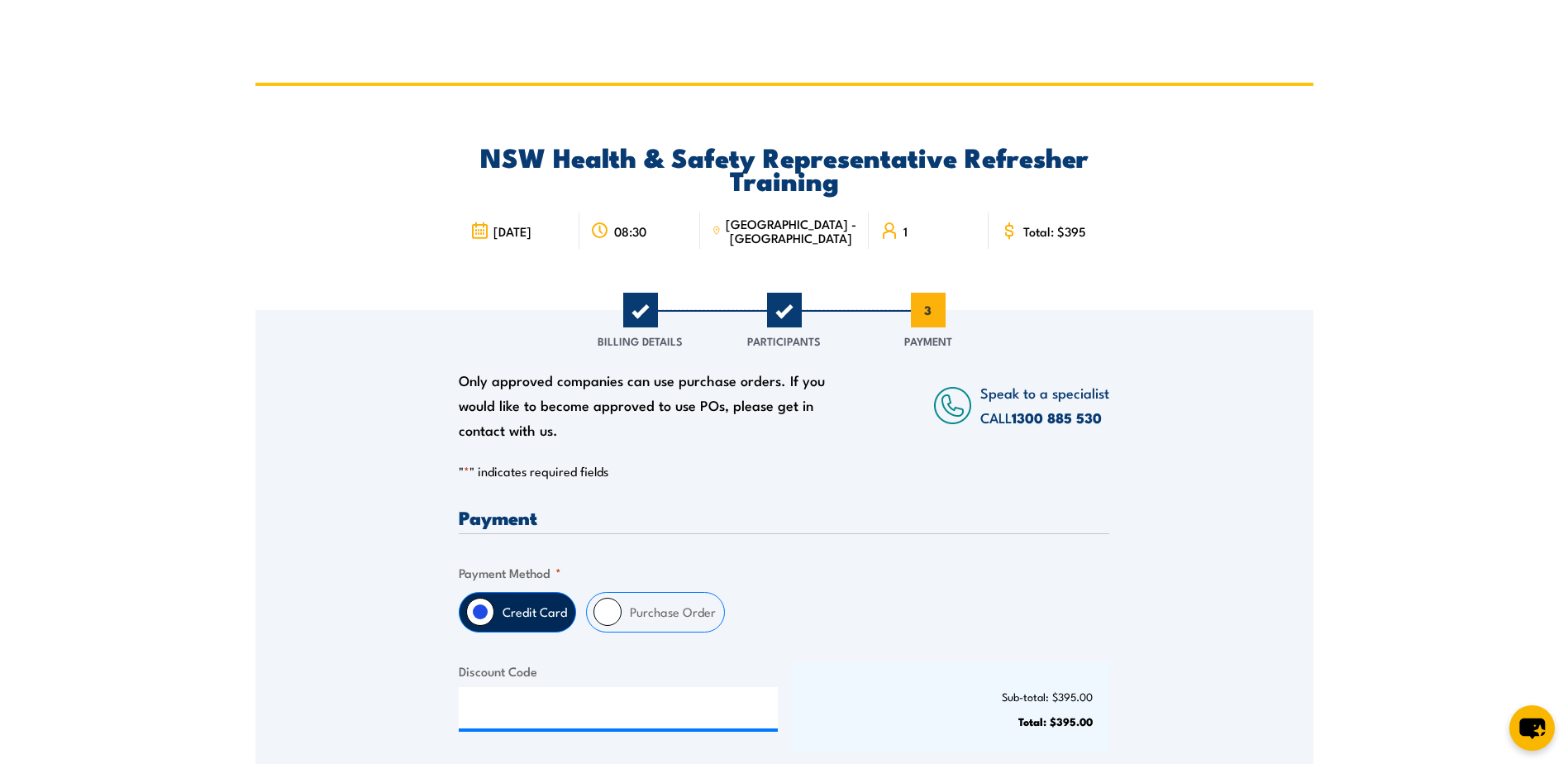
click at [601, 616] on input "Purchase Order" at bounding box center [608, 613] width 28 height 28
radio input "true"
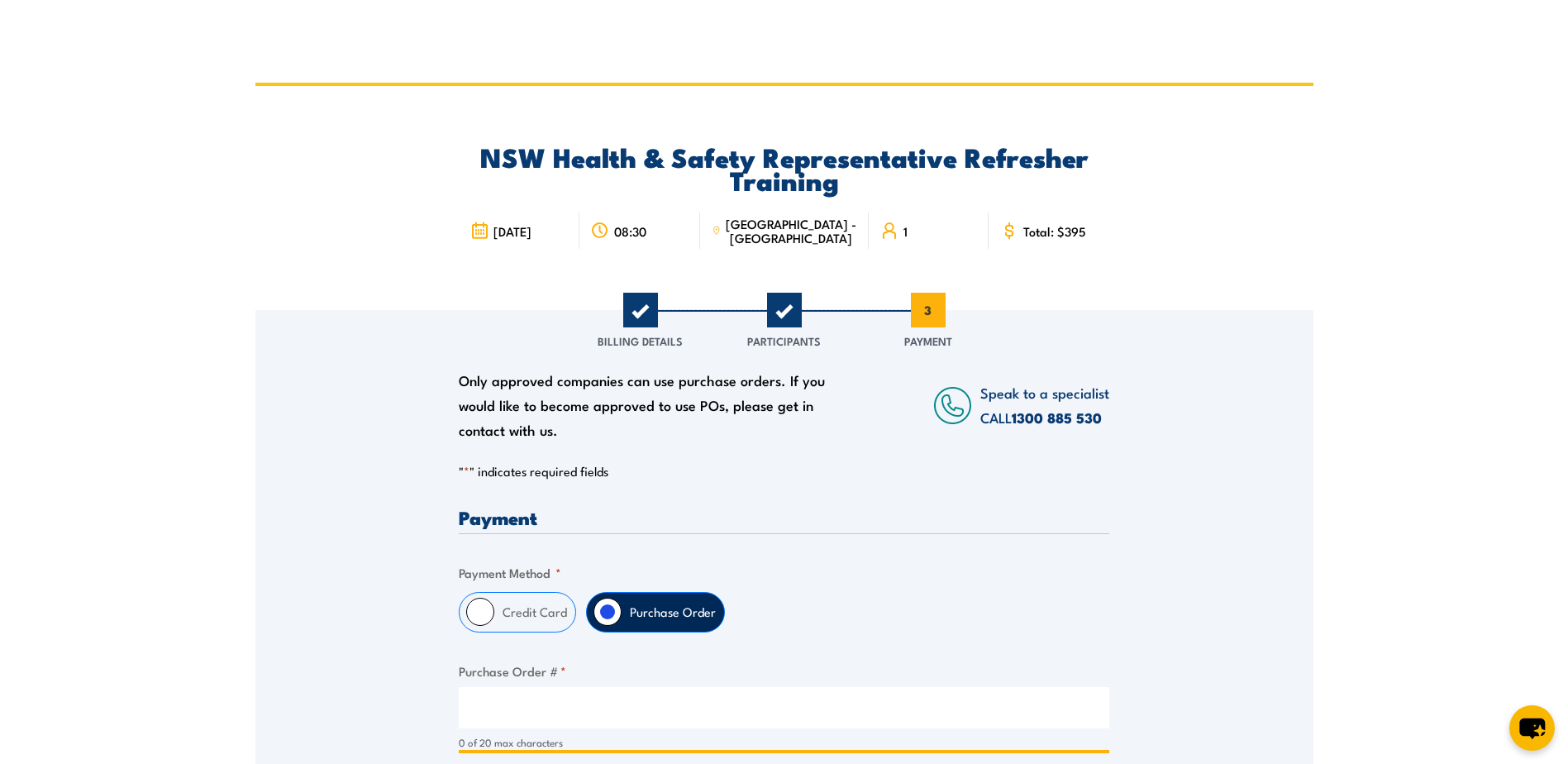
click at [500, 708] on input "Purchase Order # *" at bounding box center [784, 708] width 651 height 41
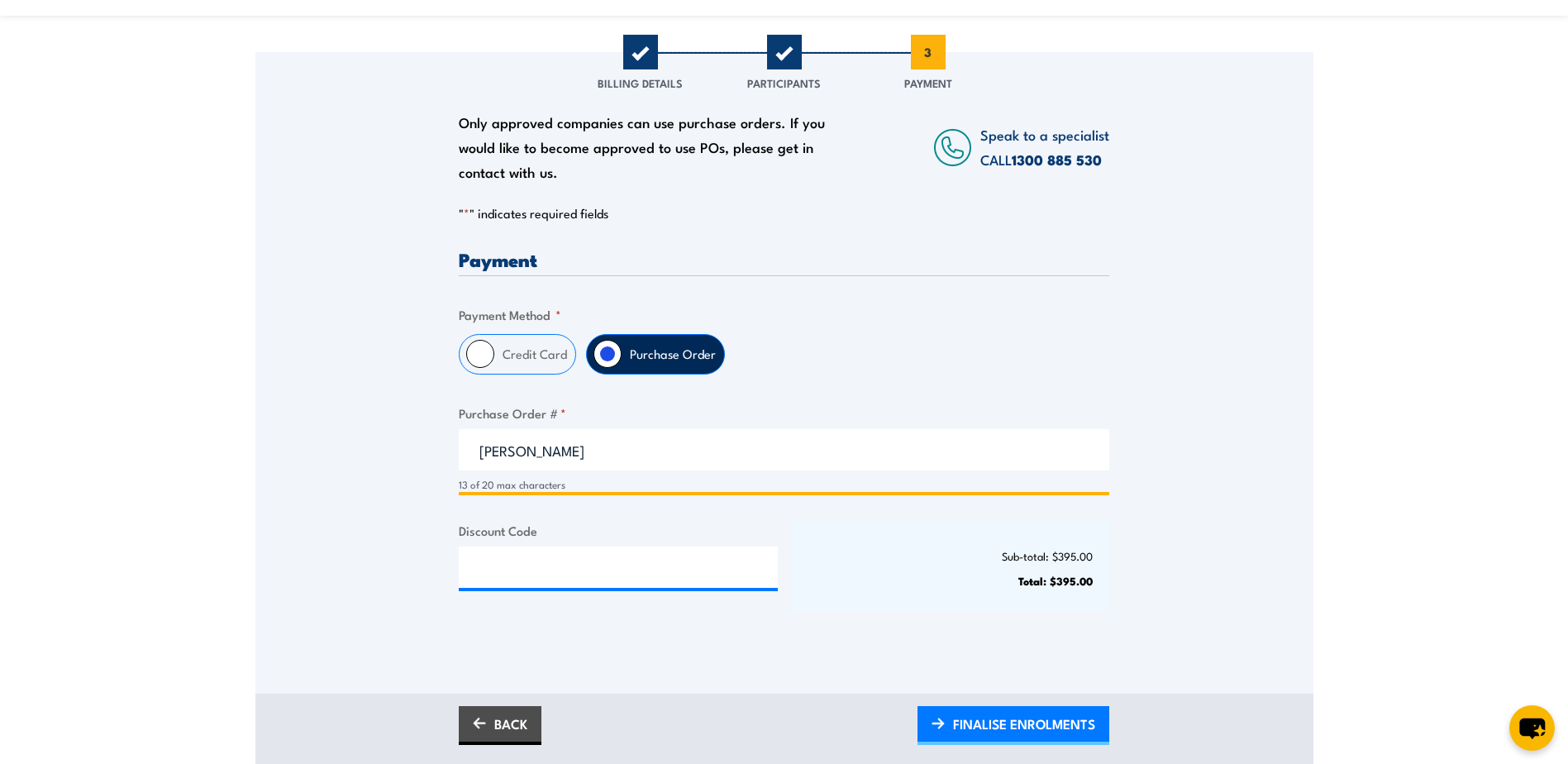
scroll to position [331, 0]
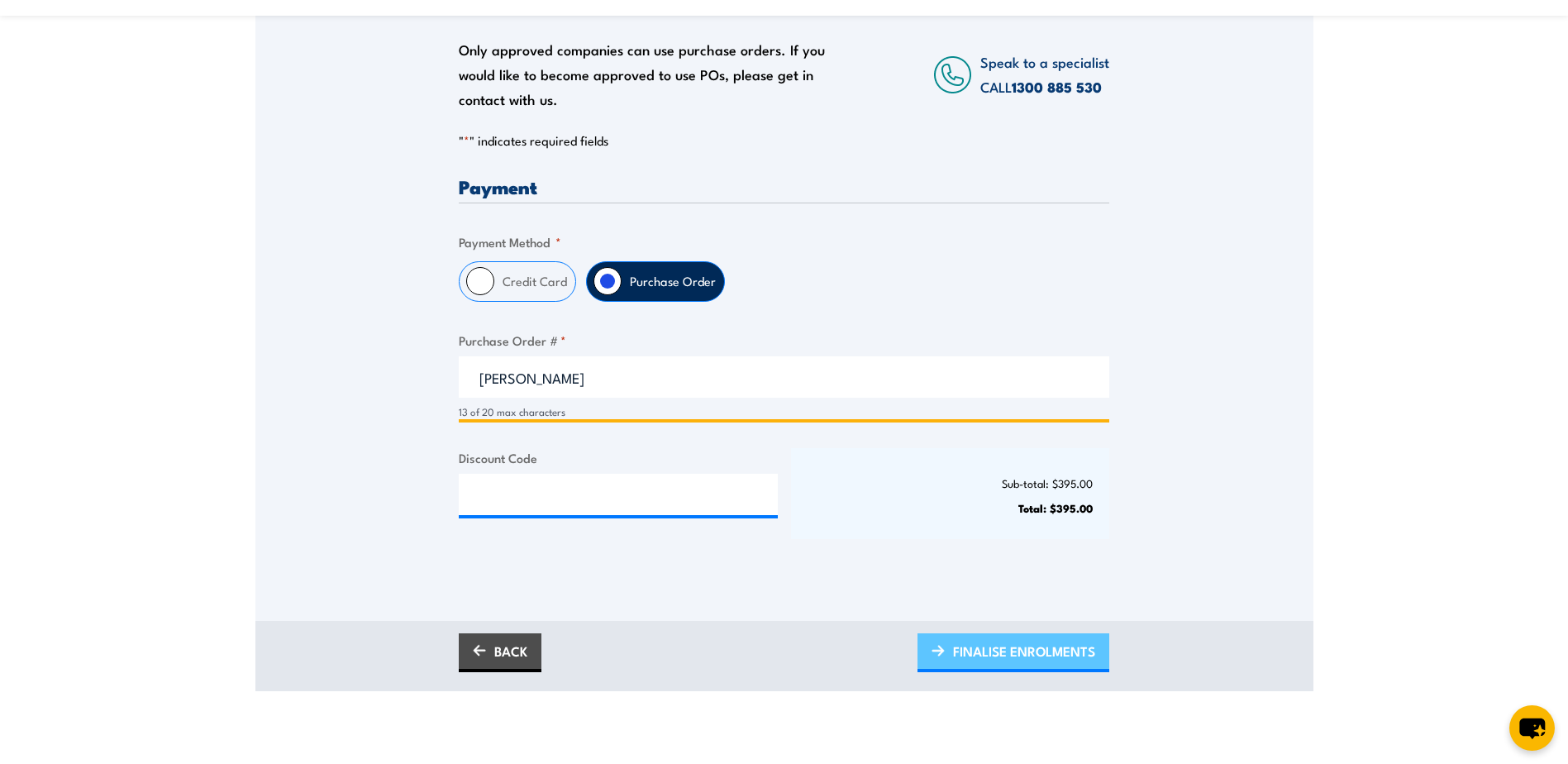
type input "Leanne Hayman"
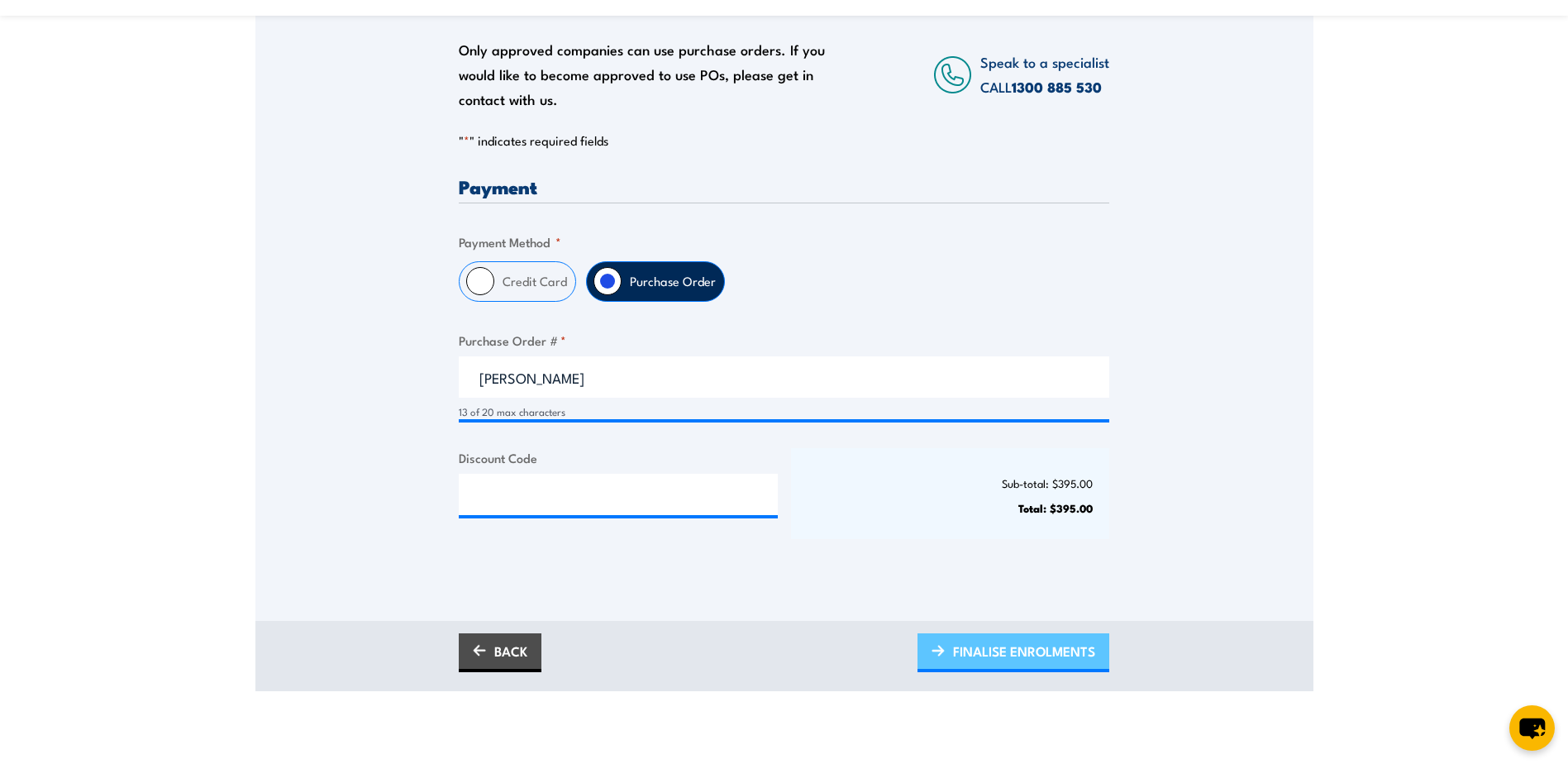
click at [1022, 658] on span "FINALISE ENROLMENTS" at bounding box center [1023, 651] width 142 height 44
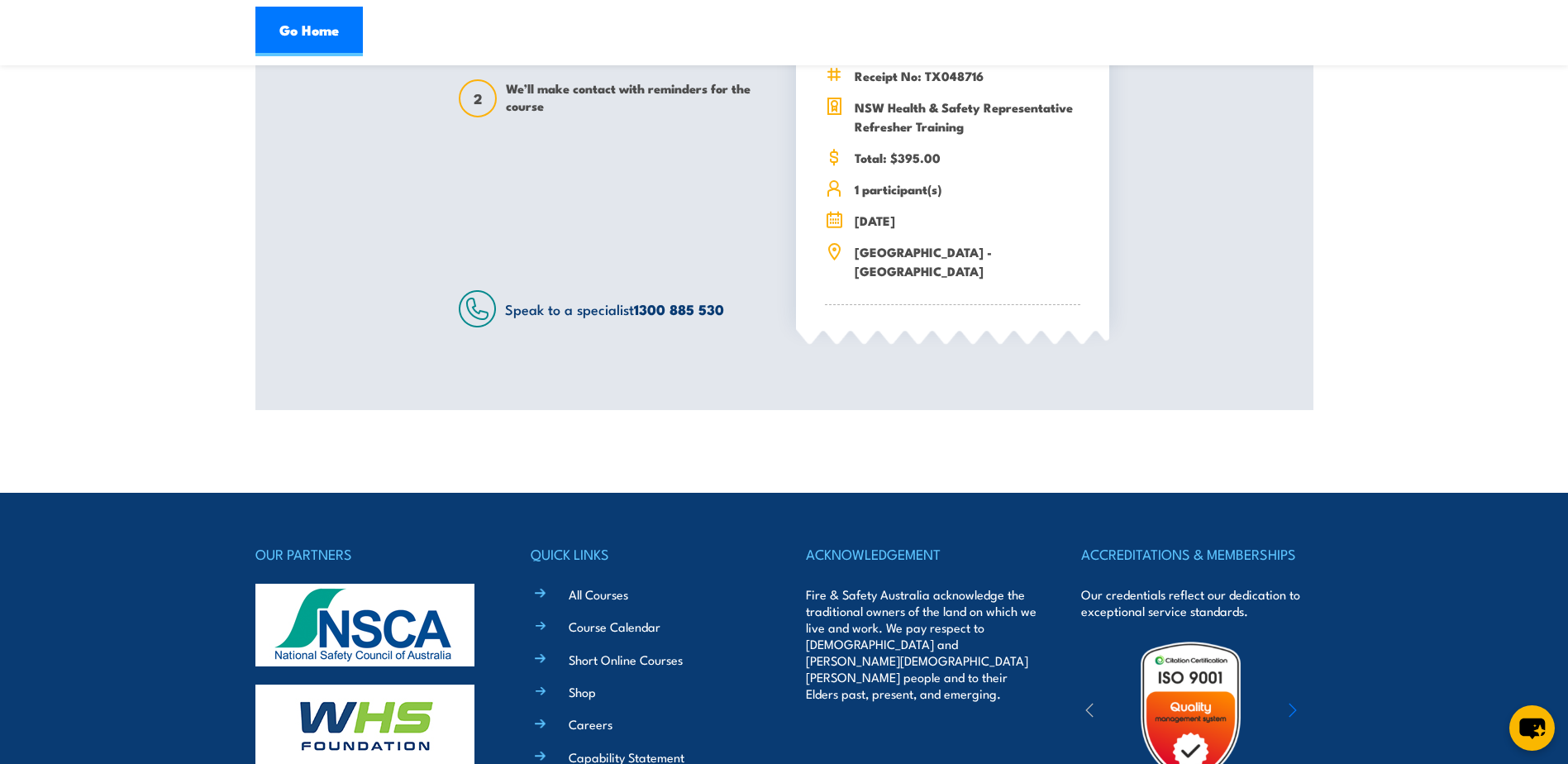
scroll to position [579, 0]
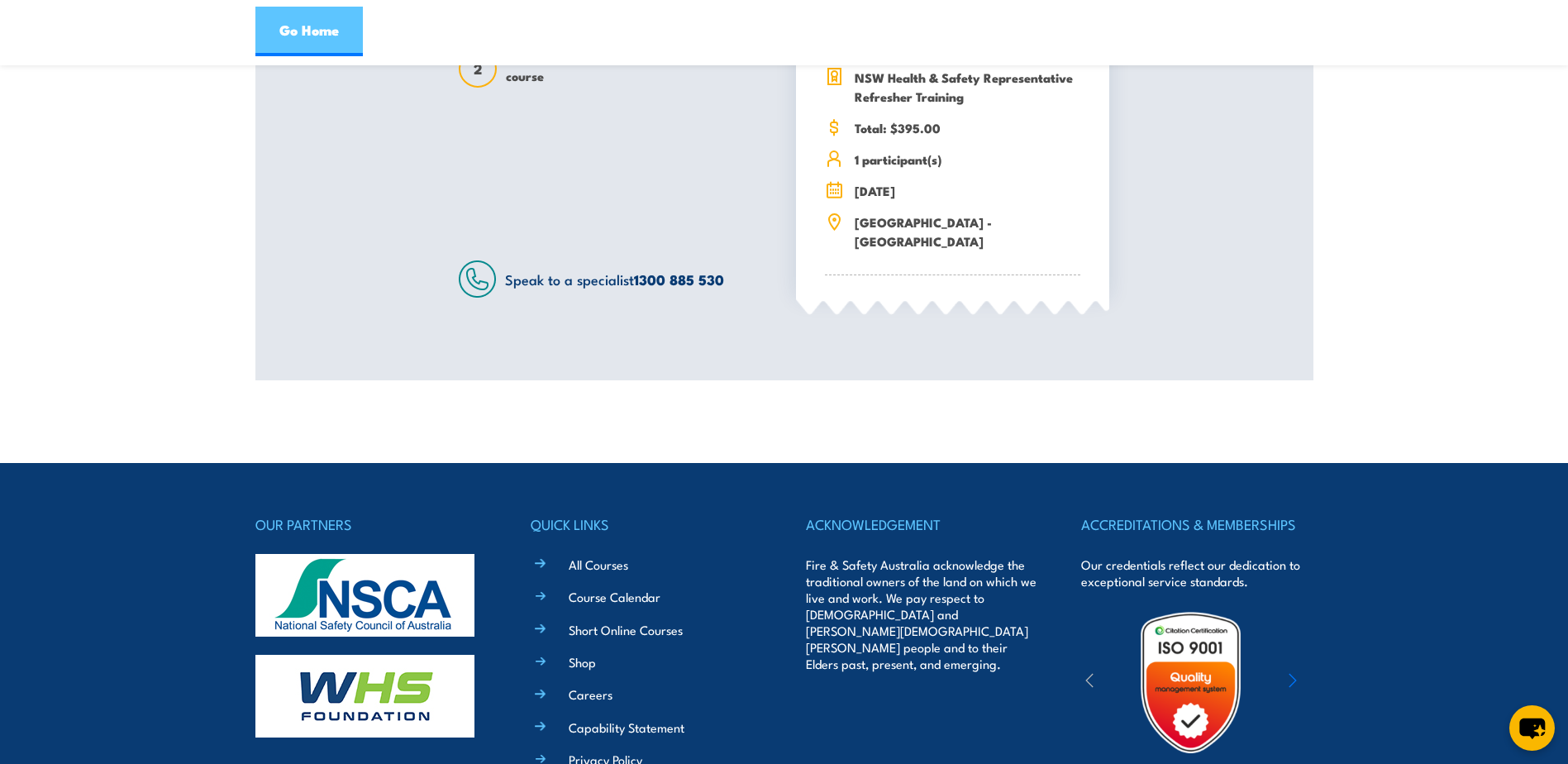
click at [339, 23] on link "Go Home" at bounding box center [309, 31] width 107 height 50
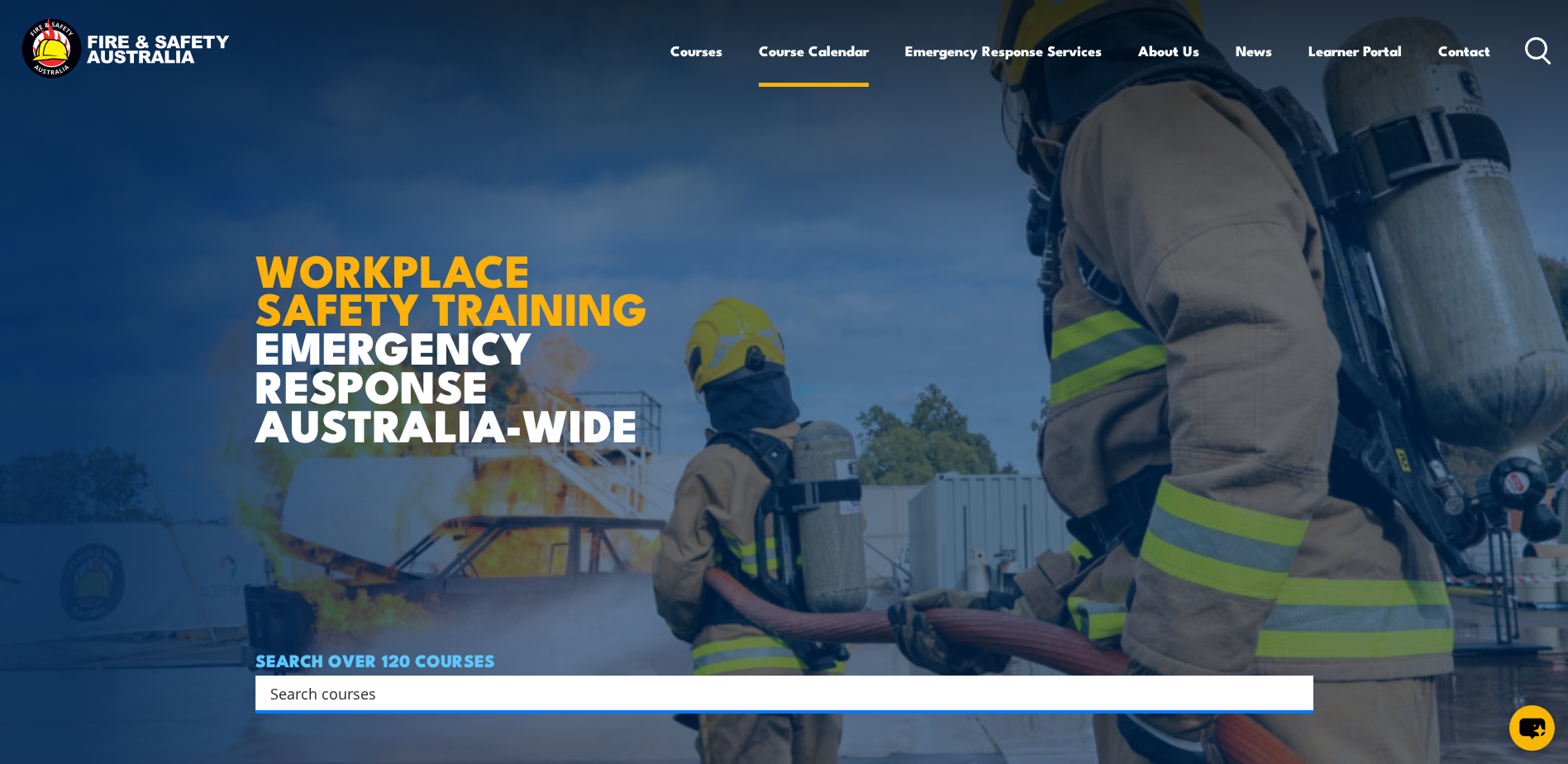
click at [812, 47] on link "Course Calendar" at bounding box center [814, 51] width 110 height 44
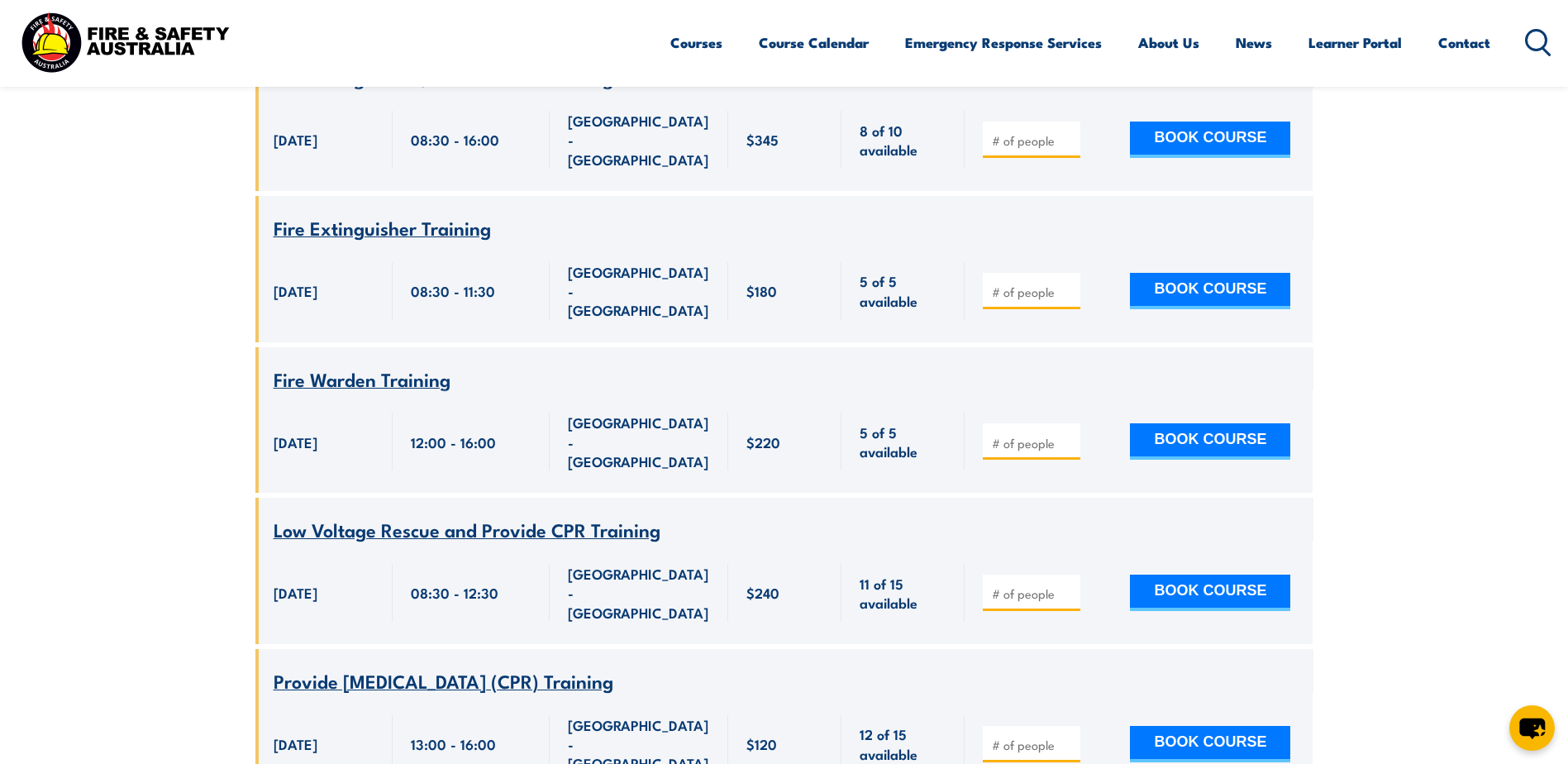
scroll to position [6832, 0]
